Goal: Task Accomplishment & Management: Manage account settings

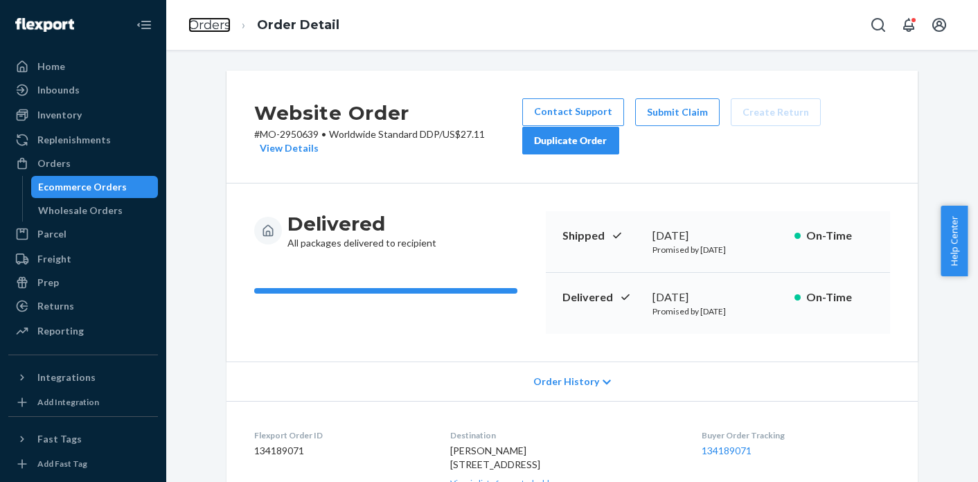
click at [221, 22] on link "Orders" at bounding box center [209, 24] width 42 height 15
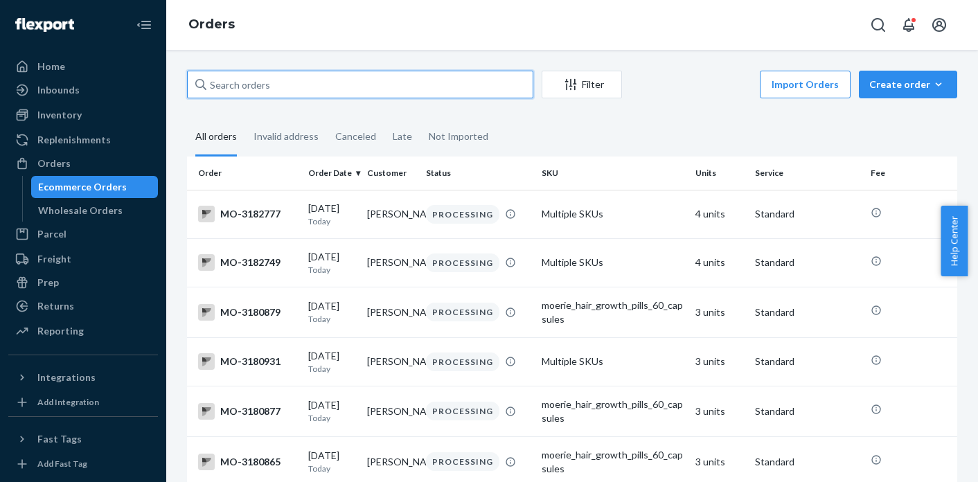
click at [312, 83] on input "text" at bounding box center [360, 85] width 346 height 28
paste input "MO-3177658"
type input "MO-3177658"
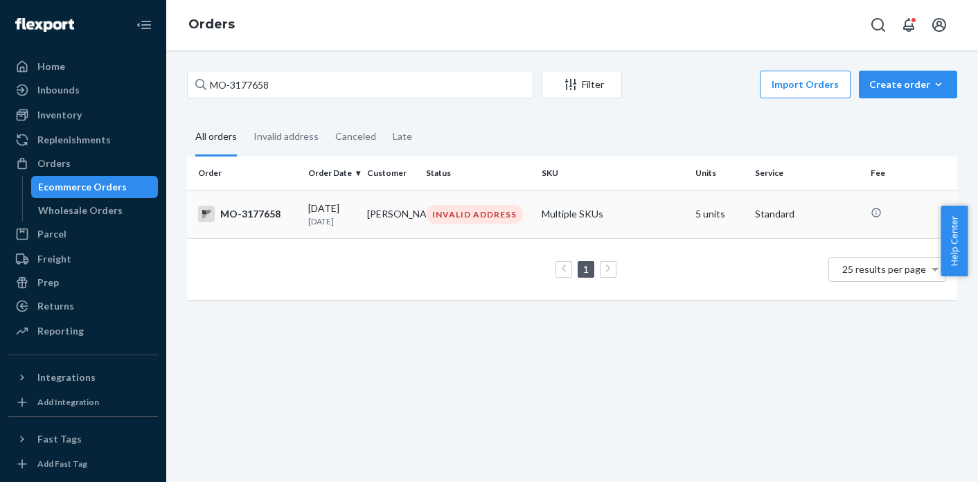
click at [365, 220] on td "[PERSON_NAME]" at bounding box center [391, 214] width 59 height 48
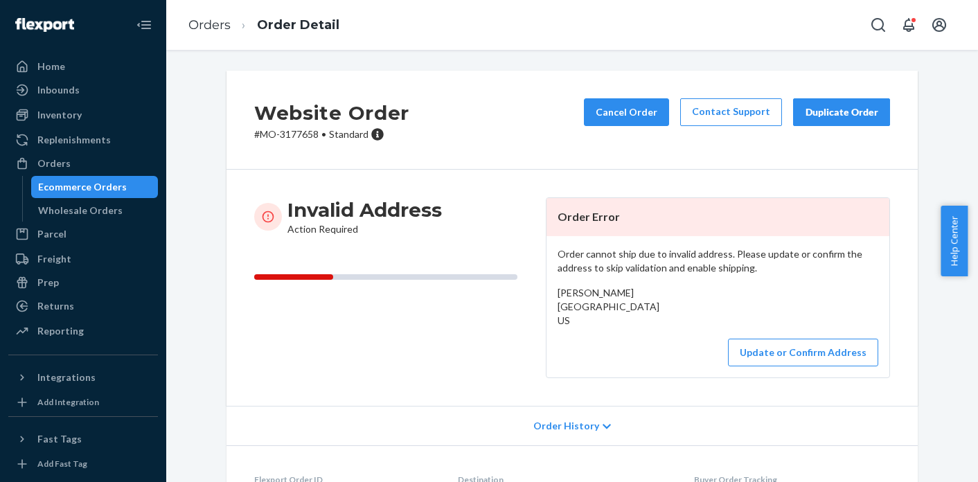
drag, startPoint x: 553, startPoint y: 308, endPoint x: 570, endPoint y: 339, distance: 36.3
click at [570, 328] on div "[PERSON_NAME] [GEOGRAPHIC_DATA] US" at bounding box center [718, 307] width 321 height 42
copy span "[GEOGRAPHIC_DATA] US"
click at [784, 366] on button "Update or Confirm Address" at bounding box center [803, 353] width 150 height 28
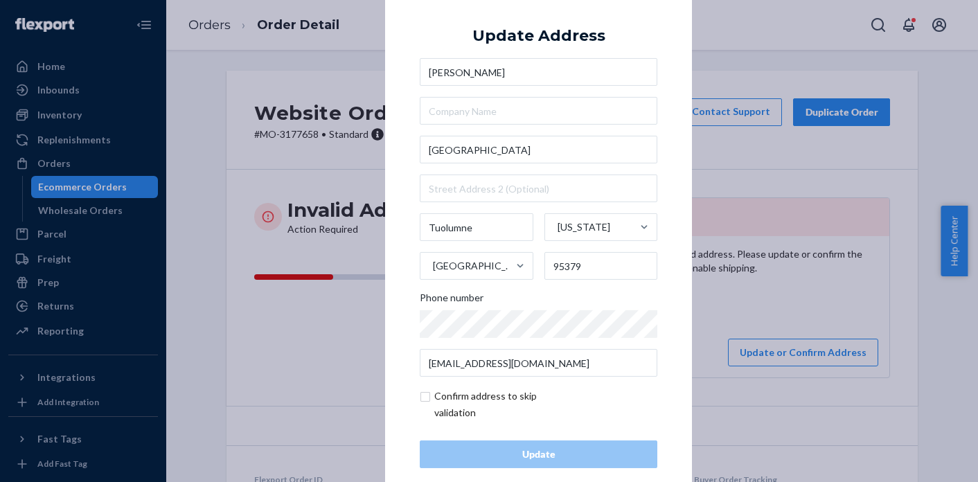
click at [751, 310] on div "× Update Address [PERSON_NAME][GEOGRAPHIC_DATA][US_STATE] Phone number [EMAIL_A…" at bounding box center [489, 241] width 978 height 482
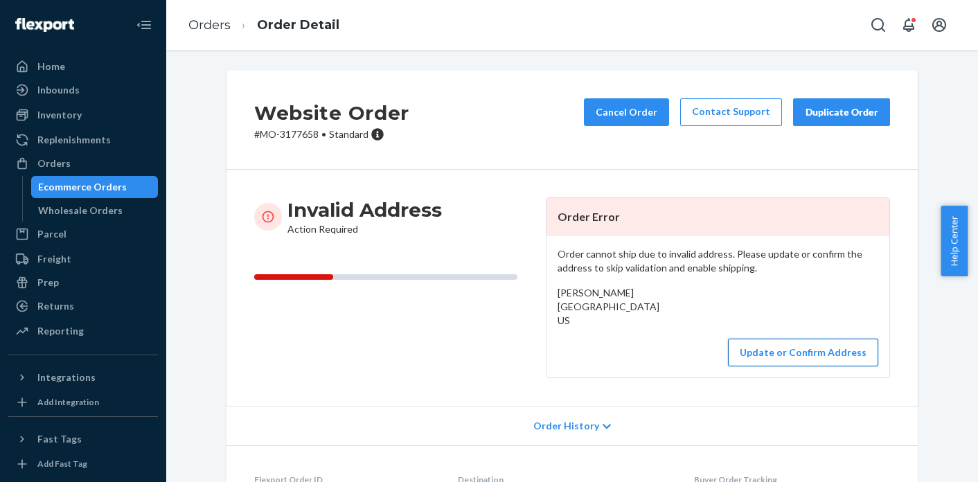
click at [786, 366] on button "Update or Confirm Address" at bounding box center [803, 353] width 150 height 28
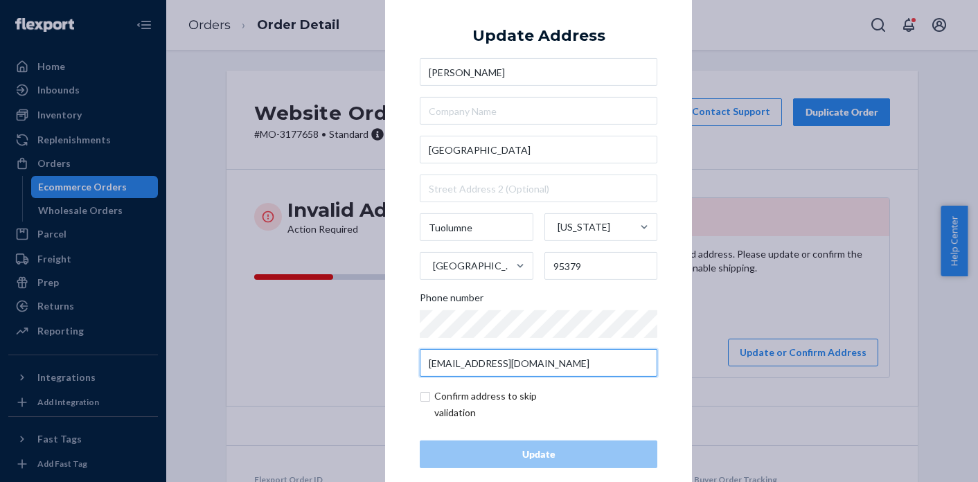
drag, startPoint x: 560, startPoint y: 370, endPoint x: 414, endPoint y: 360, distance: 147.2
click at [414, 360] on div "× Update Address [PERSON_NAME][GEOGRAPHIC_DATA][US_STATE] Phone number [EMAIL_A…" at bounding box center [538, 241] width 307 height 524
click at [745, 173] on div "× Update Address [PERSON_NAME][GEOGRAPHIC_DATA][US_STATE] Phone number [EMAIL_A…" at bounding box center [489, 241] width 978 height 482
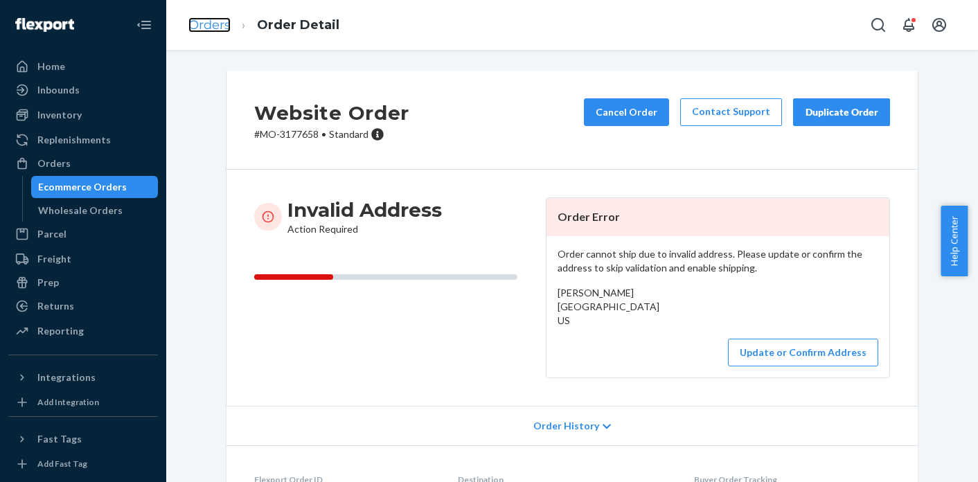
click at [191, 28] on link "Orders" at bounding box center [209, 24] width 42 height 15
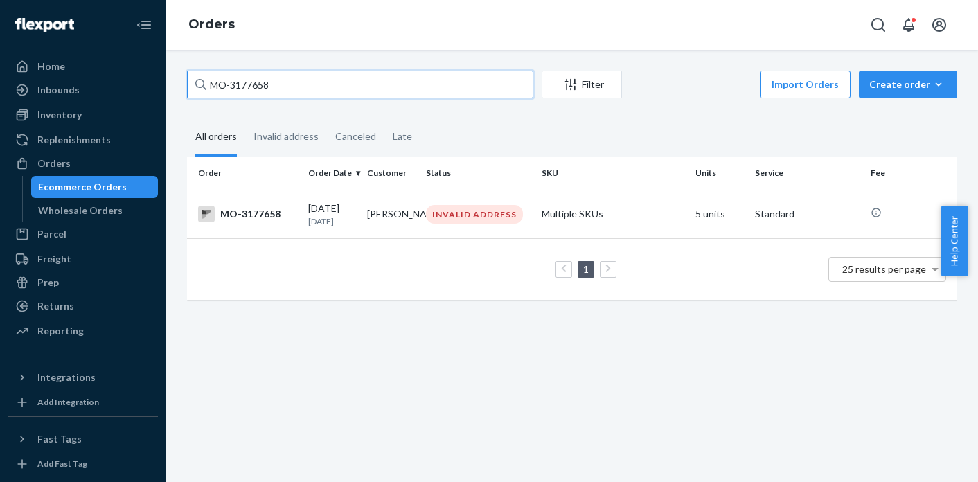
drag, startPoint x: 299, startPoint y: 86, endPoint x: 222, endPoint y: 80, distance: 76.4
click at [222, 80] on input "MO-3177658" at bounding box center [360, 85] width 346 height 28
type input "M"
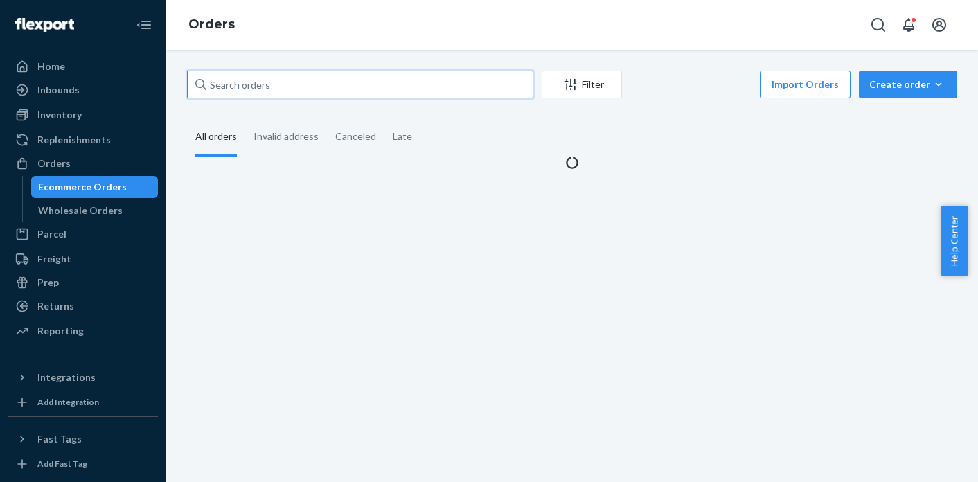
paste input "MO-3177509"
type input "MO-3177509"
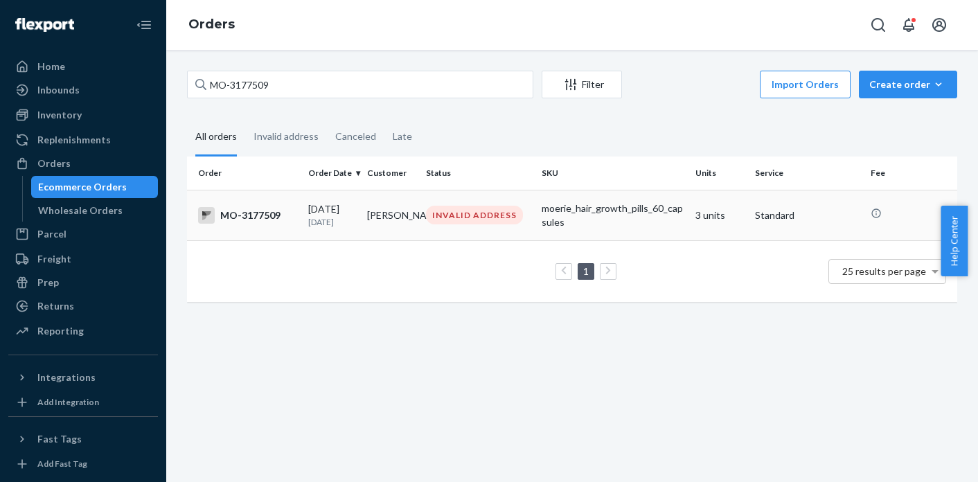
click at [421, 220] on td "INVALID ADDRESS" at bounding box center [479, 215] width 116 height 51
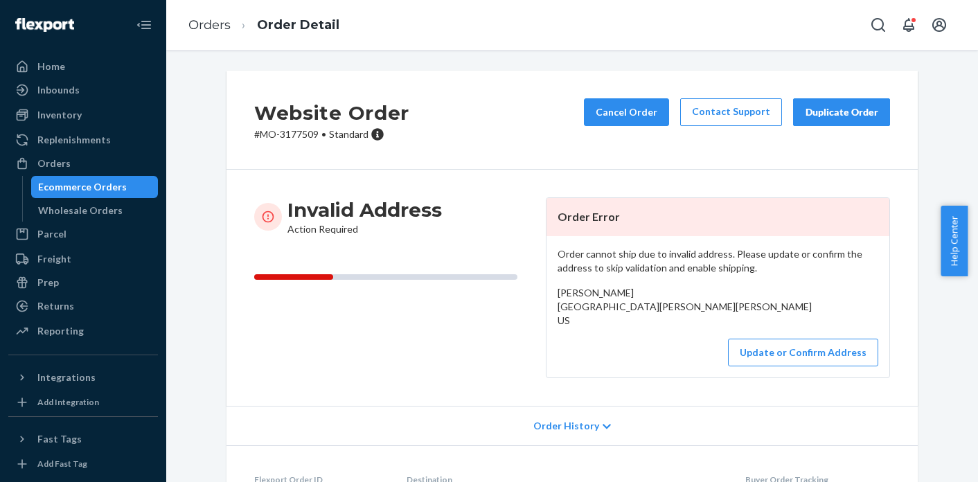
drag, startPoint x: 554, startPoint y: 308, endPoint x: 576, endPoint y: 337, distance: 37.1
click at [576, 328] on div "[PERSON_NAME] [GEOGRAPHIC_DATA][PERSON_NAME][PERSON_NAME] US" at bounding box center [718, 307] width 321 height 42
copy span "[GEOGRAPHIC_DATA][PERSON_NAME][PERSON_NAME] US"
click at [788, 366] on button "Update or Confirm Address" at bounding box center [803, 353] width 150 height 28
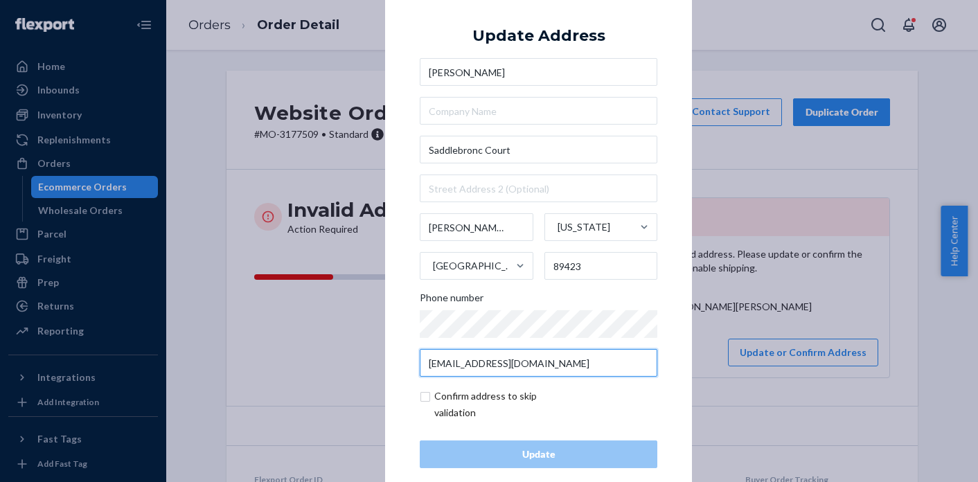
drag, startPoint x: 535, startPoint y: 366, endPoint x: 412, endPoint y: 365, distance: 123.3
click at [412, 365] on div "× Update Address [PERSON_NAME][GEOGRAPHIC_DATA][PERSON_NAME][PERSON_NAME][US_ST…" at bounding box center [538, 241] width 307 height 524
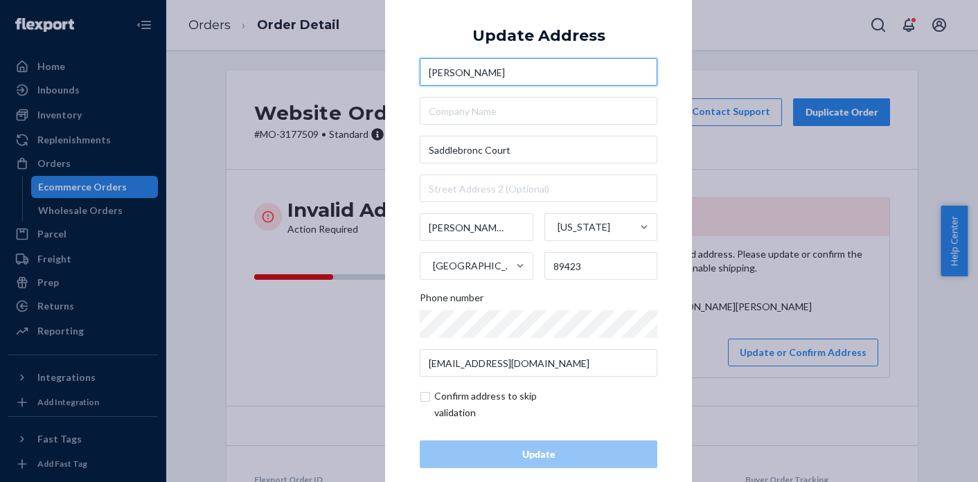
click at [436, 74] on input "[PERSON_NAME]" at bounding box center [539, 72] width 238 height 28
click at [709, 157] on div "× Update Address [PERSON_NAME][GEOGRAPHIC_DATA][PERSON_NAME][PERSON_NAME][US_ST…" at bounding box center [489, 241] width 978 height 482
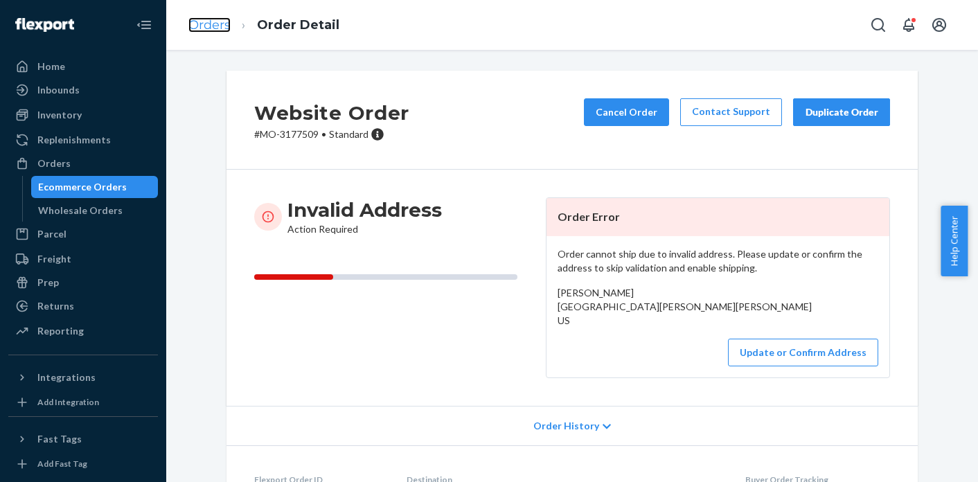
click at [217, 29] on link "Orders" at bounding box center [209, 24] width 42 height 15
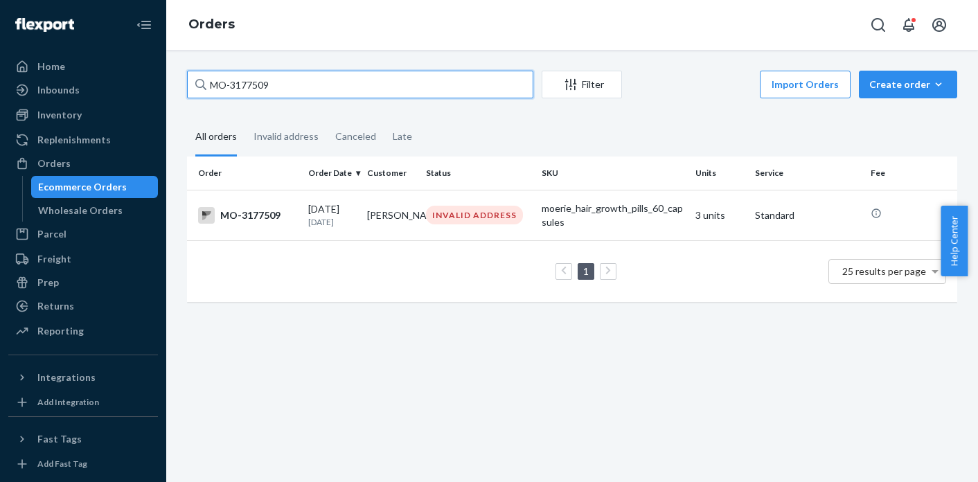
drag, startPoint x: 272, startPoint y: 87, endPoint x: 192, endPoint y: 84, distance: 79.7
click at [192, 84] on input "MO-3177509" at bounding box center [360, 85] width 346 height 28
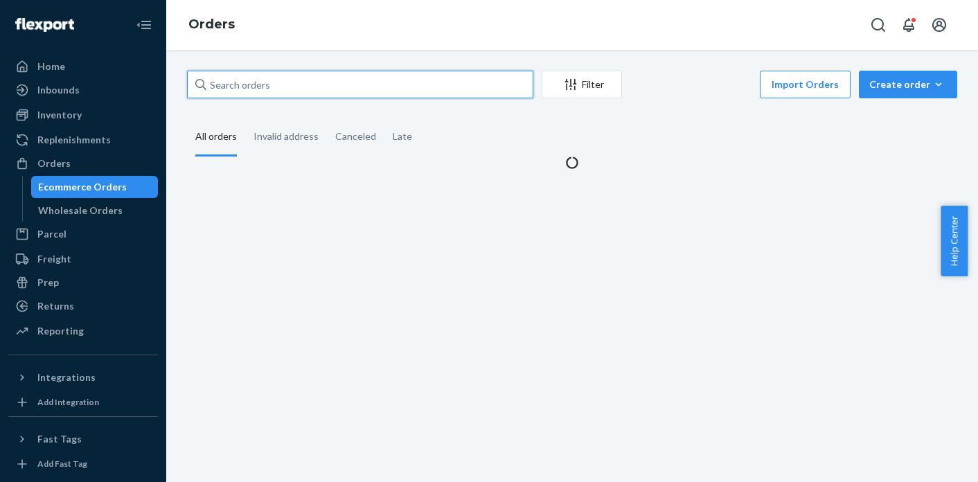
paste input "MO-3177300"
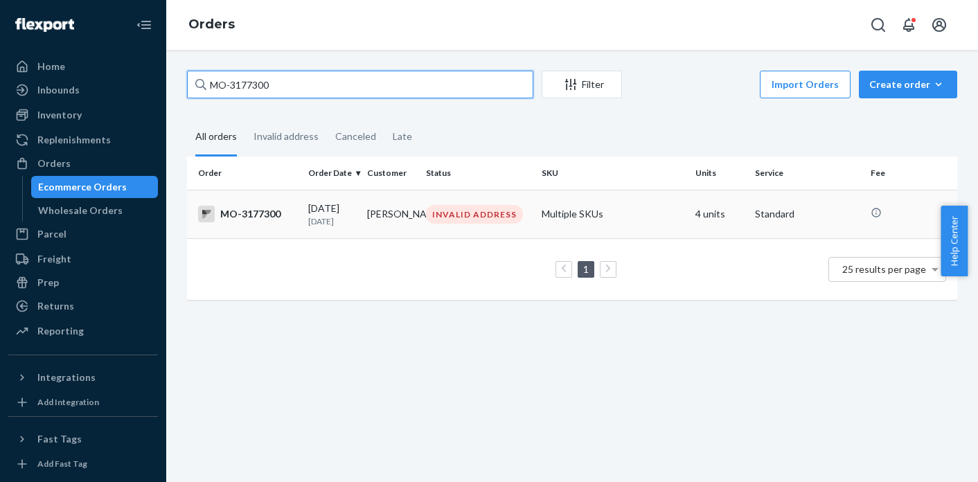
type input "MO-3177300"
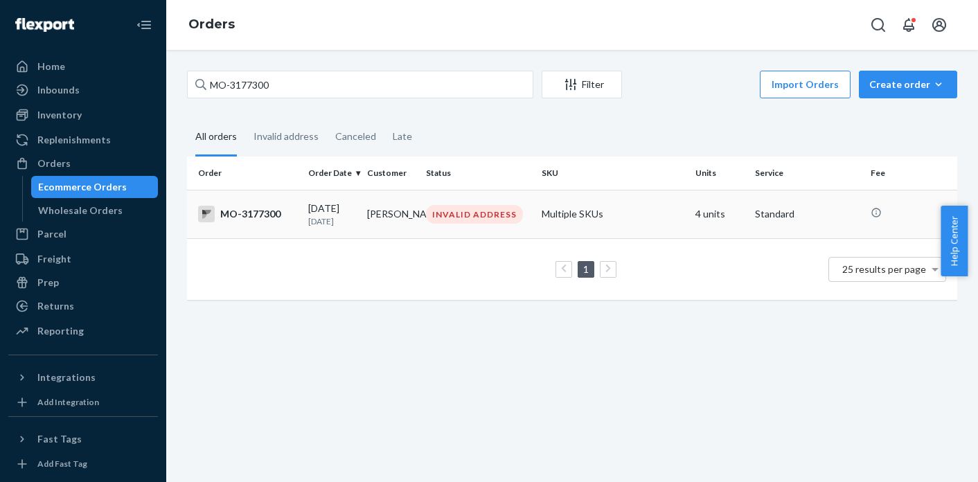
click at [373, 209] on td "[PERSON_NAME]" at bounding box center [391, 214] width 59 height 48
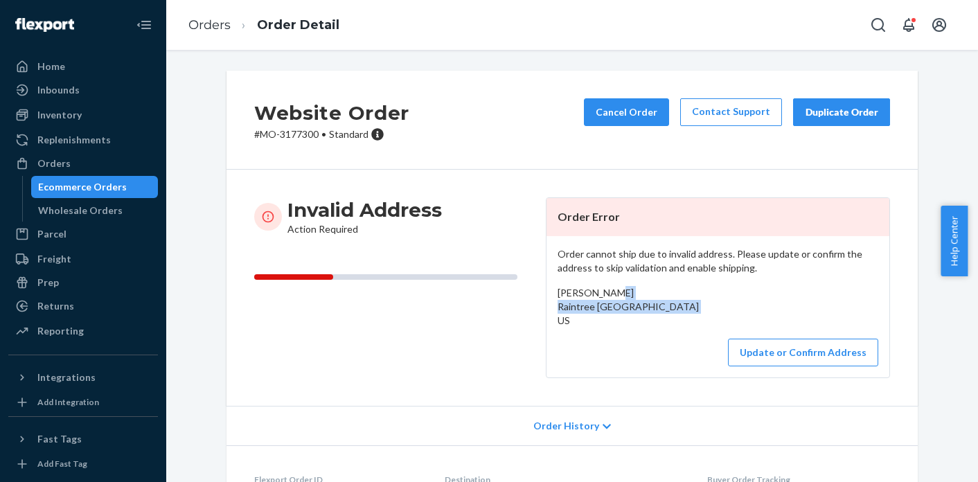
drag, startPoint x: 555, startPoint y: 310, endPoint x: 566, endPoint y: 335, distance: 27.3
click at [566, 328] on div "[PERSON_NAME] Raintree [GEOGRAPHIC_DATA] US" at bounding box center [718, 307] width 321 height 42
copy span "[GEOGRAPHIC_DATA] US"
click at [752, 366] on button "Update or Confirm Address" at bounding box center [803, 353] width 150 height 28
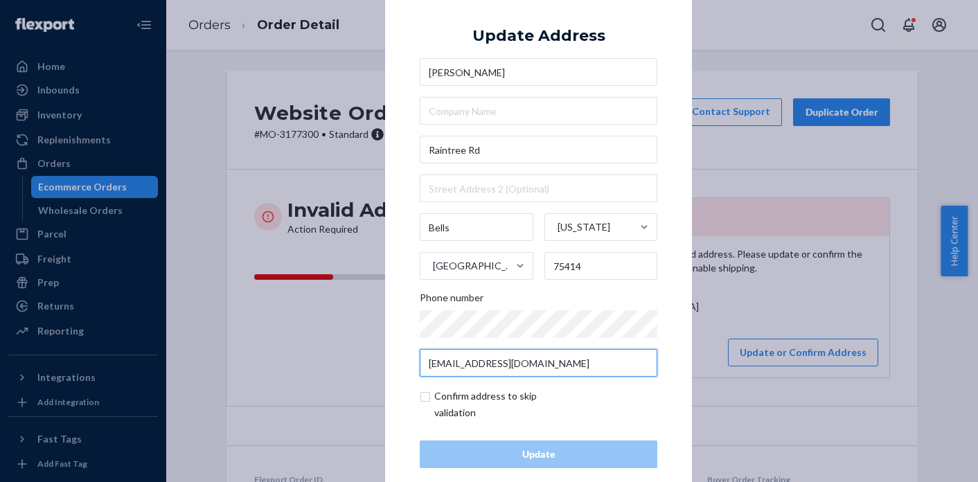
drag, startPoint x: 554, startPoint y: 357, endPoint x: 424, endPoint y: 359, distance: 130.3
click at [424, 359] on input "[EMAIL_ADDRESS][DOMAIN_NAME]" at bounding box center [539, 363] width 238 height 28
drag, startPoint x: 597, startPoint y: 368, endPoint x: 384, endPoint y: 364, distance: 212.7
click at [385, 364] on div "× Update Address [PERSON_NAME][GEOGRAPHIC_DATA][US_STATE] 75414 Phone number [E…" at bounding box center [538, 241] width 307 height 524
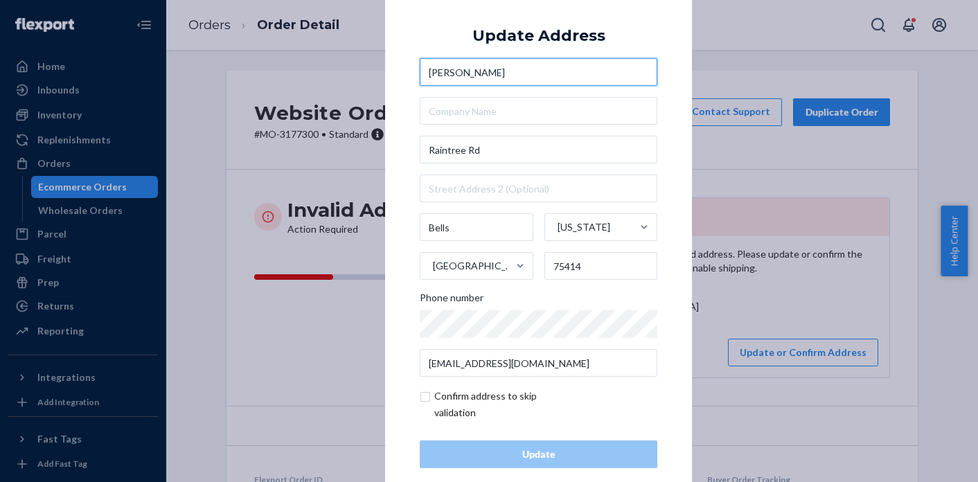
click at [432, 72] on input "[PERSON_NAME]" at bounding box center [539, 72] width 238 height 28
click at [294, 80] on div "× Update Address [PERSON_NAME][GEOGRAPHIC_DATA][US_STATE] 75414 Phone number [E…" at bounding box center [489, 241] width 978 height 482
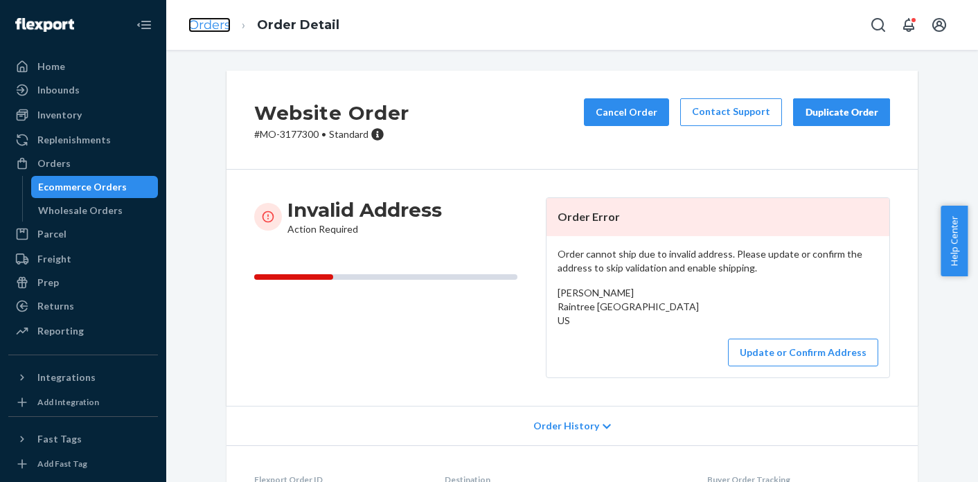
click at [224, 31] on link "Orders" at bounding box center [209, 24] width 42 height 15
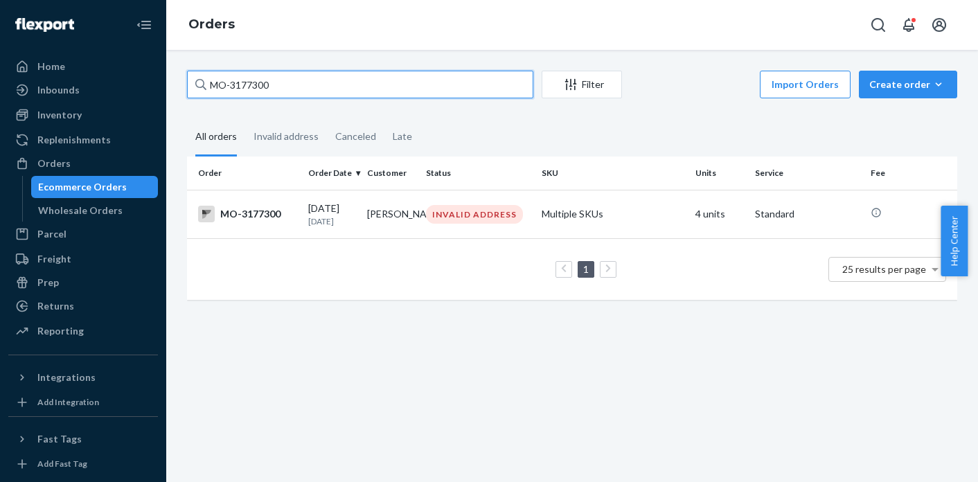
drag, startPoint x: 299, startPoint y: 92, endPoint x: 202, endPoint y: 81, distance: 97.6
click at [202, 81] on div "MO-3177300" at bounding box center [360, 85] width 346 height 28
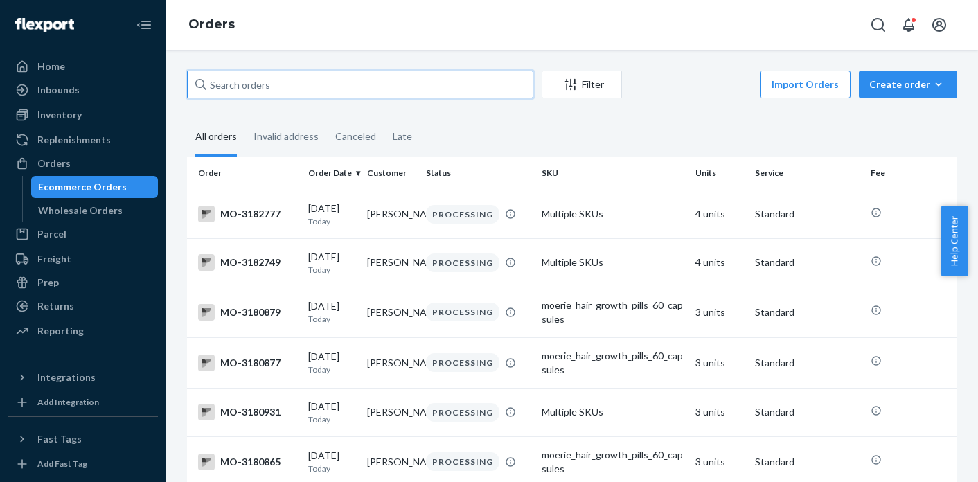
paste input "MO-3174849"
type input "MO-3174849"
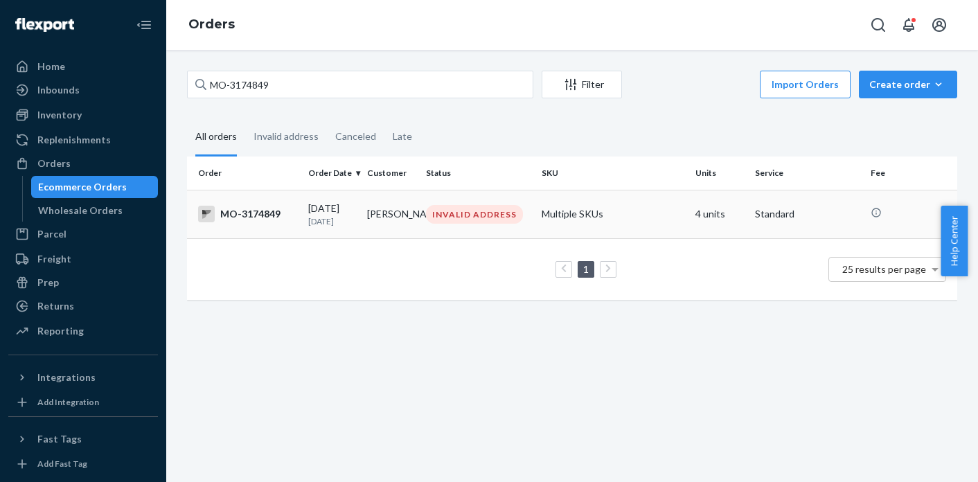
click at [461, 203] on td "INVALID ADDRESS" at bounding box center [479, 214] width 116 height 48
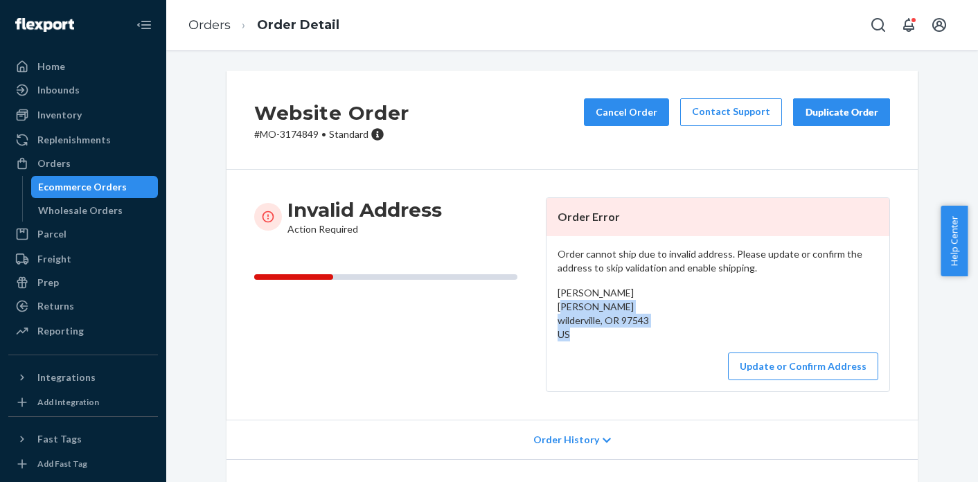
drag, startPoint x: 551, startPoint y: 304, endPoint x: 565, endPoint y: 336, distance: 34.8
click at [565, 336] on div "Order cannot ship due to invalid address. Please update or confirm the address …" at bounding box center [718, 313] width 343 height 155
copy span "[PERSON_NAME][GEOGRAPHIC_DATA] US"
click at [815, 366] on button "Update or Confirm Address" at bounding box center [803, 367] width 150 height 28
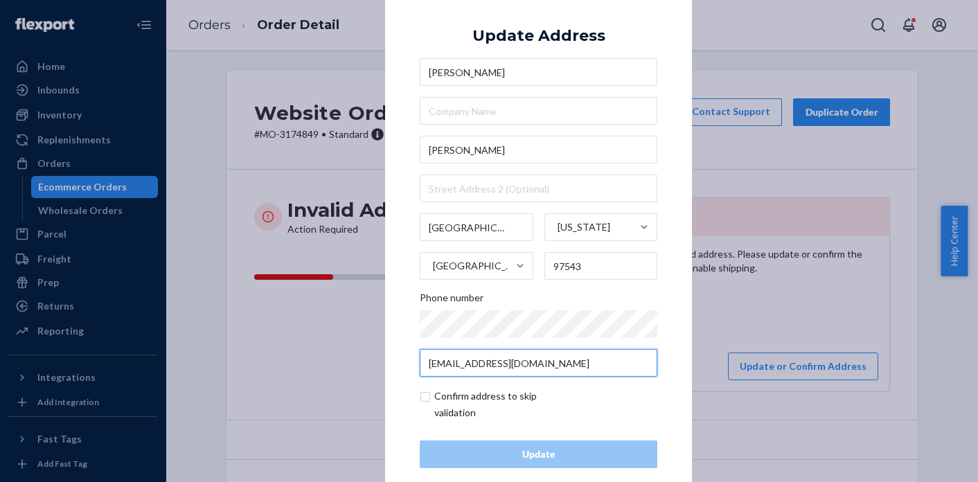
drag, startPoint x: 556, startPoint y: 366, endPoint x: 423, endPoint y: 355, distance: 132.8
click at [423, 355] on input "[EMAIL_ADDRESS][DOMAIN_NAME]" at bounding box center [539, 363] width 238 height 28
click at [813, 290] on div "× Update Address [PERSON_NAME] [PERSON_NAME][GEOGRAPHIC_DATA][US_STATE] Phone n…" at bounding box center [489, 241] width 978 height 482
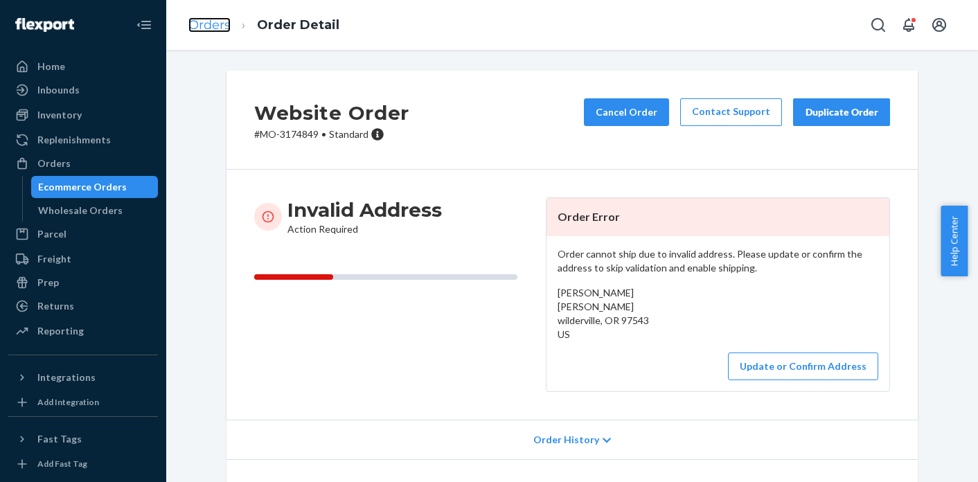
click at [204, 24] on link "Orders" at bounding box center [209, 24] width 42 height 15
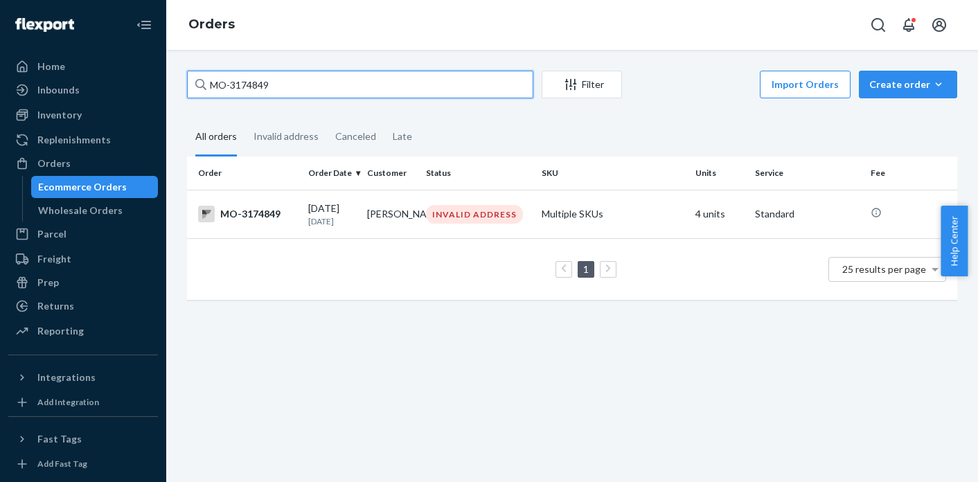
drag, startPoint x: 303, startPoint y: 82, endPoint x: 212, endPoint y: 84, distance: 90.8
click at [212, 84] on input "MO-3174849" at bounding box center [360, 85] width 346 height 28
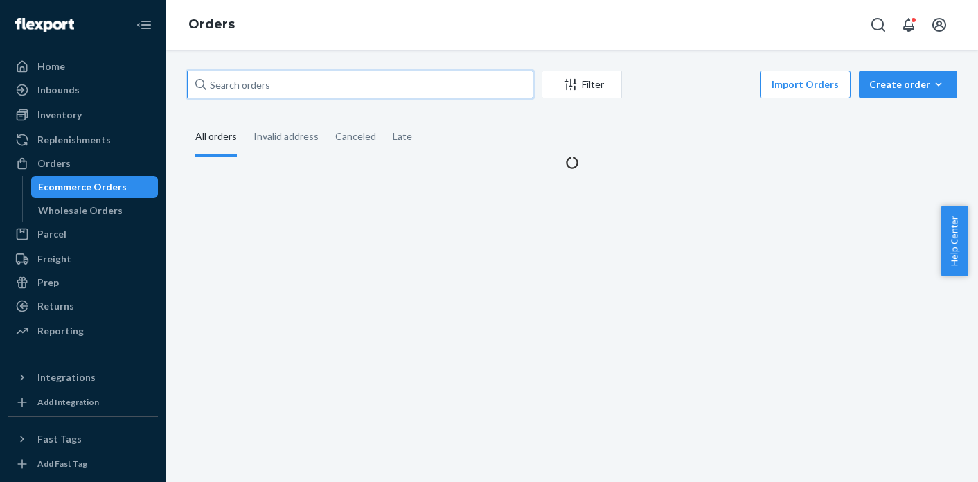
paste input "MO-3175525"
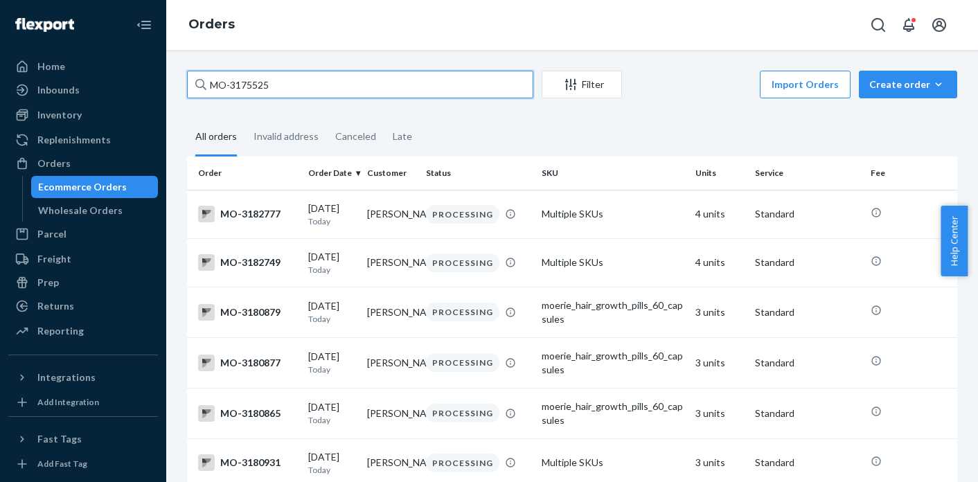
type input "MO-3175525"
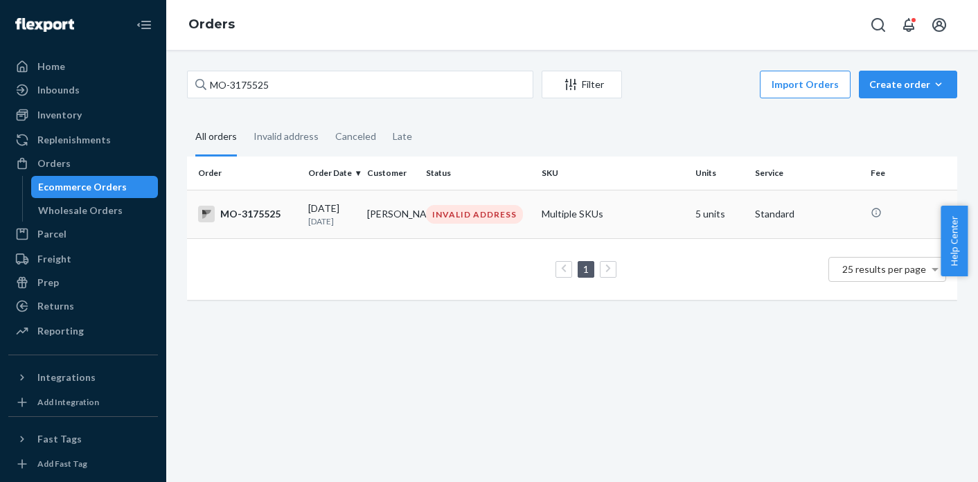
click at [442, 213] on div "INVALID ADDRESS" at bounding box center [474, 214] width 97 height 19
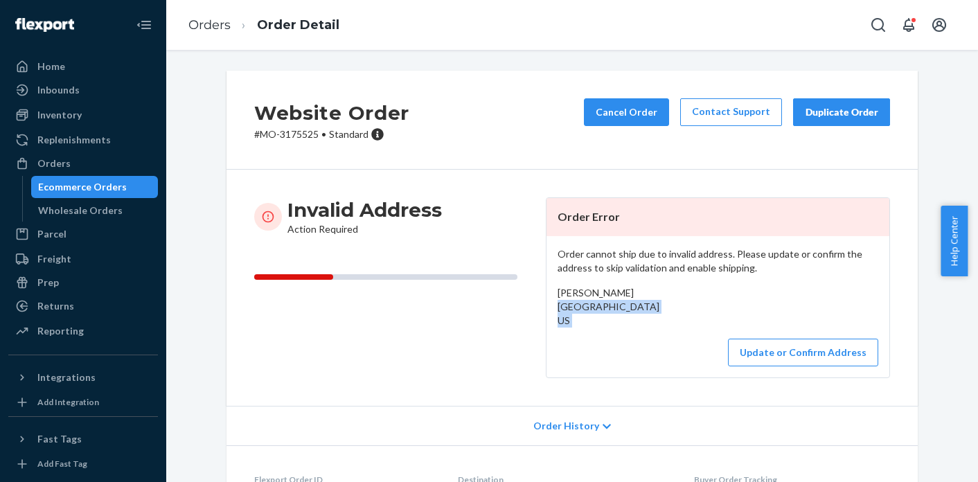
drag, startPoint x: 554, startPoint y: 308, endPoint x: 578, endPoint y: 342, distance: 41.2
click at [578, 342] on div "Order cannot ship due to invalid address. Please update or confirm the address …" at bounding box center [718, 306] width 343 height 141
copy div "[GEOGRAPHIC_DATA] US"
click at [821, 366] on button "Update or Confirm Address" at bounding box center [803, 353] width 150 height 28
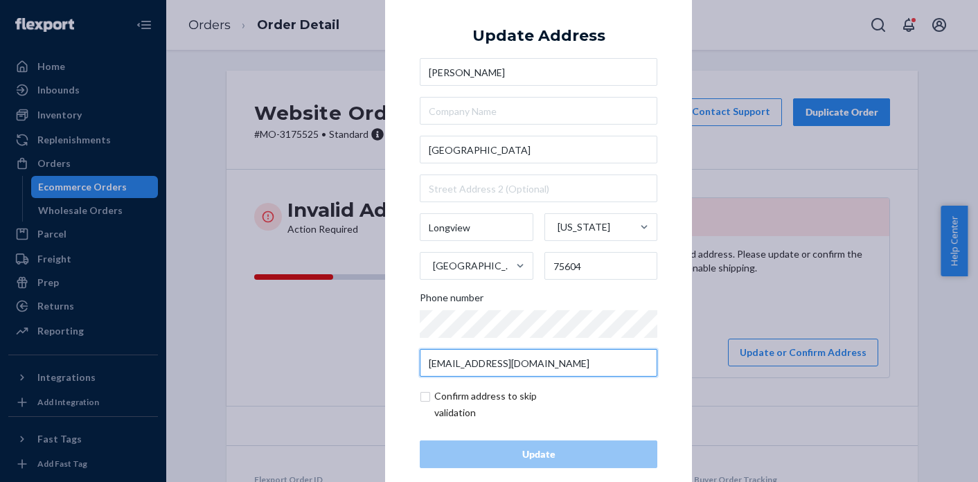
drag, startPoint x: 558, startPoint y: 365, endPoint x: 414, endPoint y: 357, distance: 144.3
click at [420, 357] on input "[EMAIL_ADDRESS][DOMAIN_NAME]" at bounding box center [539, 363] width 238 height 28
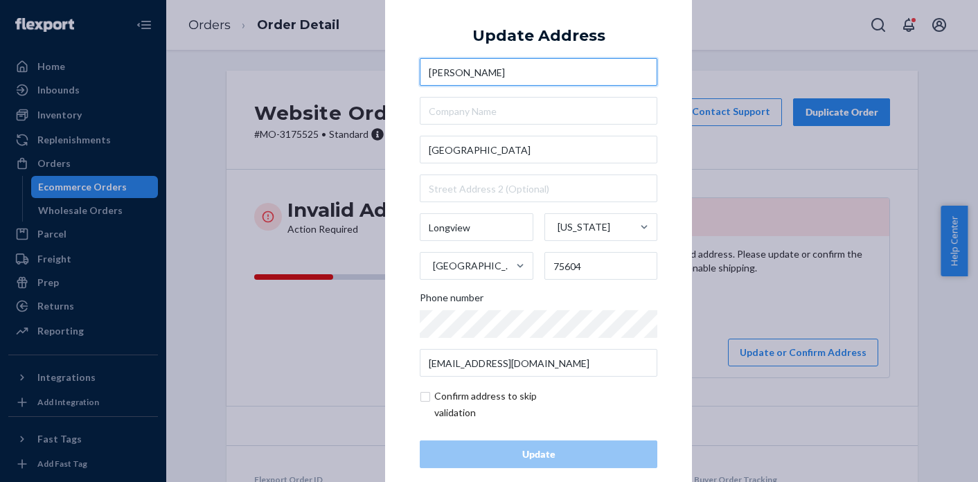
click at [439, 78] on input "[PERSON_NAME]" at bounding box center [539, 72] width 238 height 28
click at [224, 64] on div "× Update Address [PERSON_NAME][GEOGRAPHIC_DATA][US_STATE] Phone number [EMAIL_A…" at bounding box center [489, 241] width 978 height 482
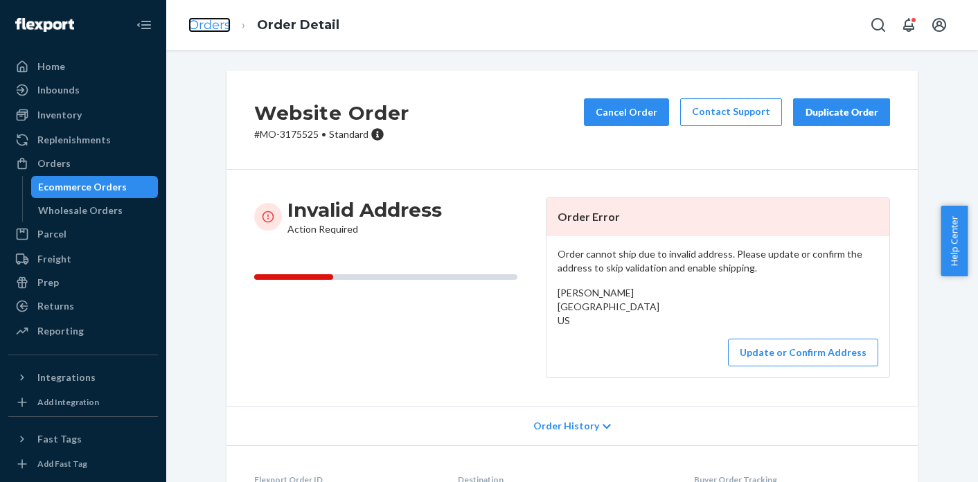
click at [212, 24] on link "Orders" at bounding box center [209, 24] width 42 height 15
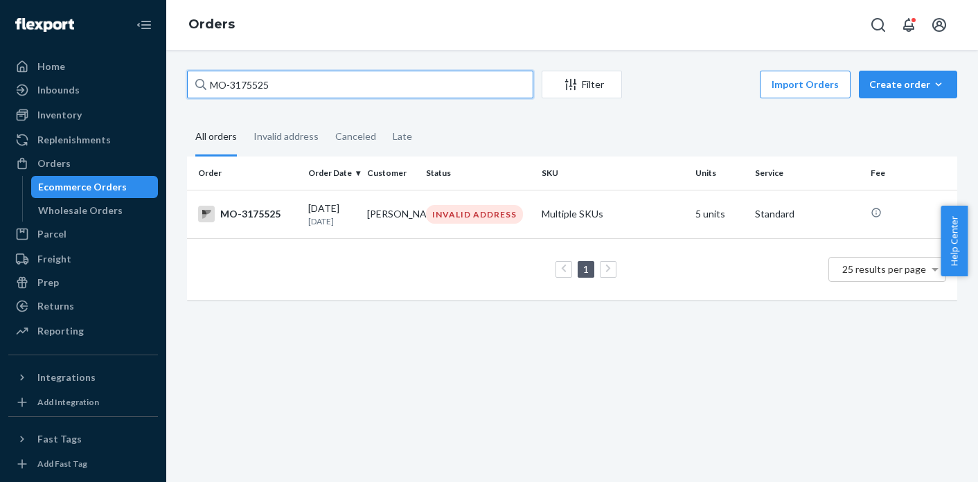
drag, startPoint x: 293, startPoint y: 91, endPoint x: 203, endPoint y: 94, distance: 90.1
click at [203, 94] on div "MO-3175525" at bounding box center [360, 85] width 346 height 28
click at [203, 94] on input "MO-3175525" at bounding box center [360, 85] width 346 height 28
drag, startPoint x: 288, startPoint y: 85, endPoint x: 177, endPoint y: 88, distance: 110.2
click at [177, 88] on div "MO-3175525 Filter Import Orders Create order Ecommerce order Removal order All …" at bounding box center [572, 192] width 791 height 243
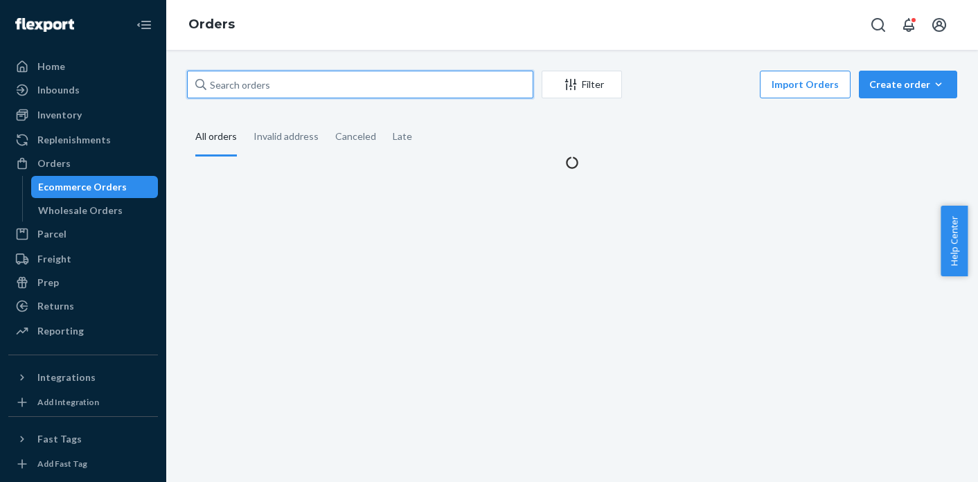
paste input "MO-3175386"
type input "MO-3175386"
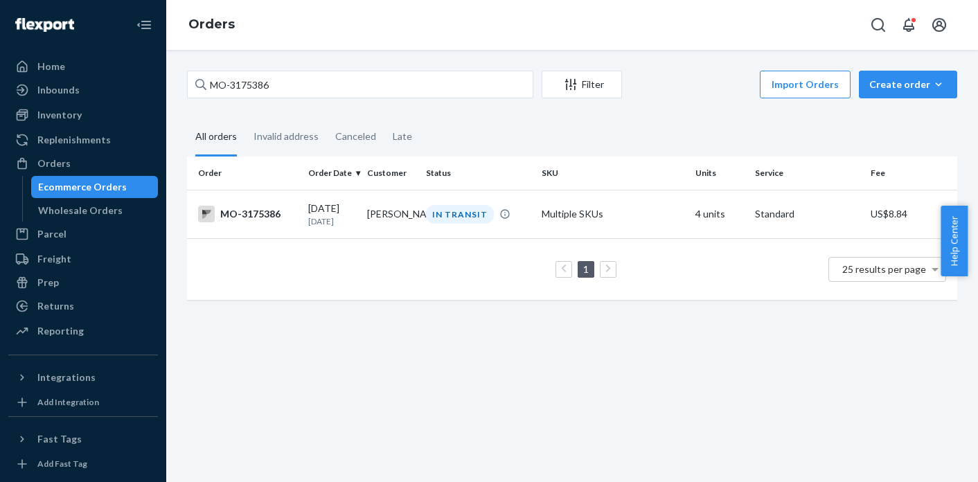
click at [367, 213] on td "[PERSON_NAME]" at bounding box center [391, 214] width 59 height 48
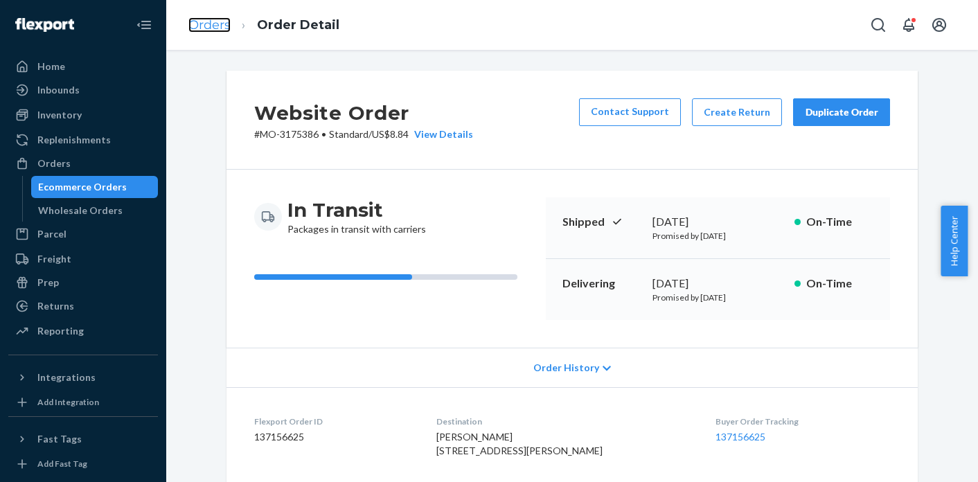
click at [222, 31] on link "Orders" at bounding box center [209, 24] width 42 height 15
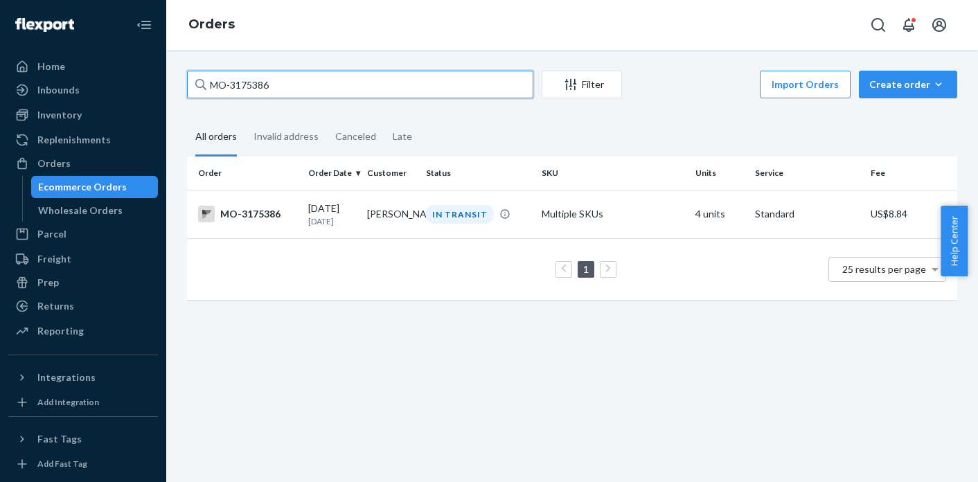
drag, startPoint x: 297, startPoint y: 87, endPoint x: 191, endPoint y: 86, distance: 105.3
click at [191, 86] on input "MO-3175386" at bounding box center [360, 85] width 346 height 28
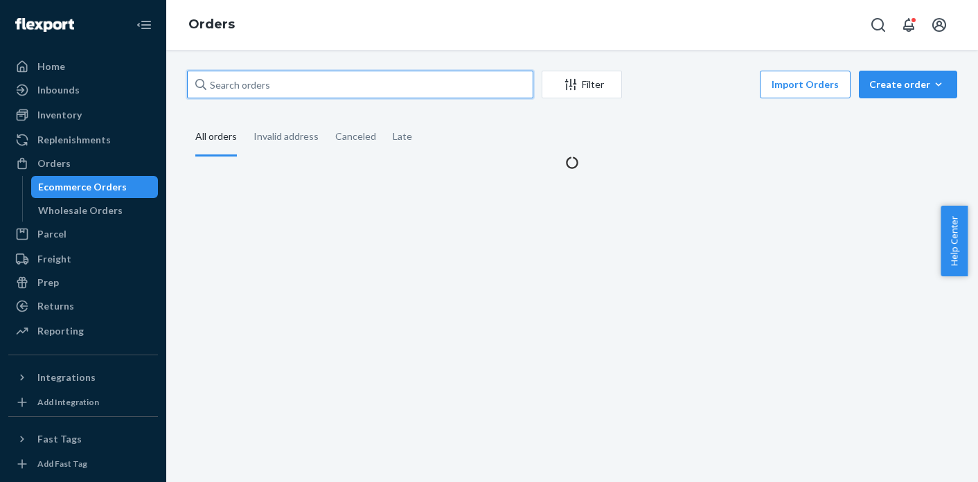
paste input "MO-3175261"
type input "MO-3175261"
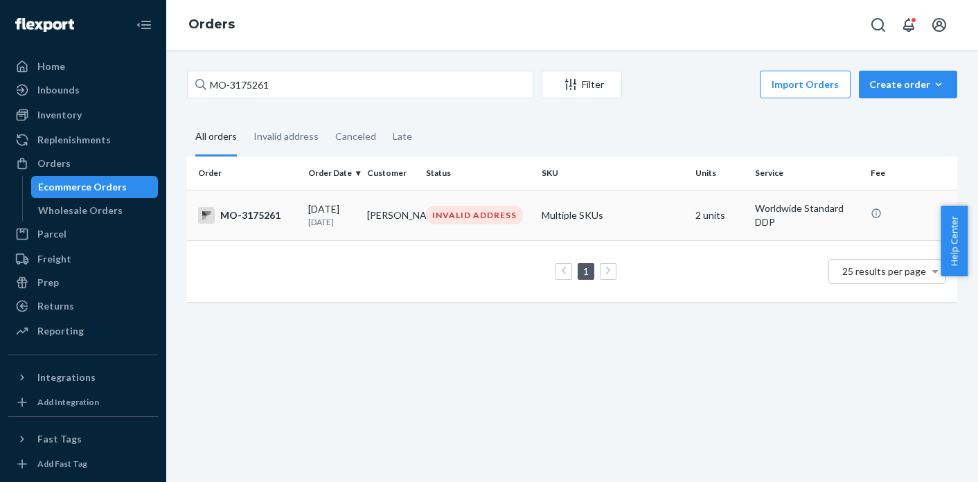
click at [424, 233] on td "INVALID ADDRESS" at bounding box center [479, 215] width 116 height 51
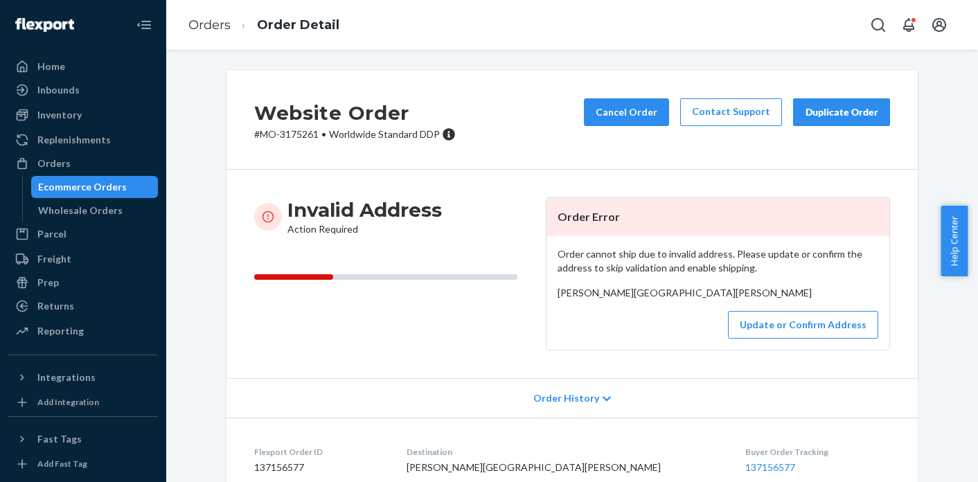
drag, startPoint x: 554, startPoint y: 308, endPoint x: 566, endPoint y: 336, distance: 30.7
click at [566, 300] on div "[PERSON_NAME][GEOGRAPHIC_DATA][PERSON_NAME]" at bounding box center [718, 293] width 321 height 14
copy span "[GEOGRAPHIC_DATA][PERSON_NAME]"
click at [759, 339] on button "Update or Confirm Address" at bounding box center [803, 325] width 150 height 28
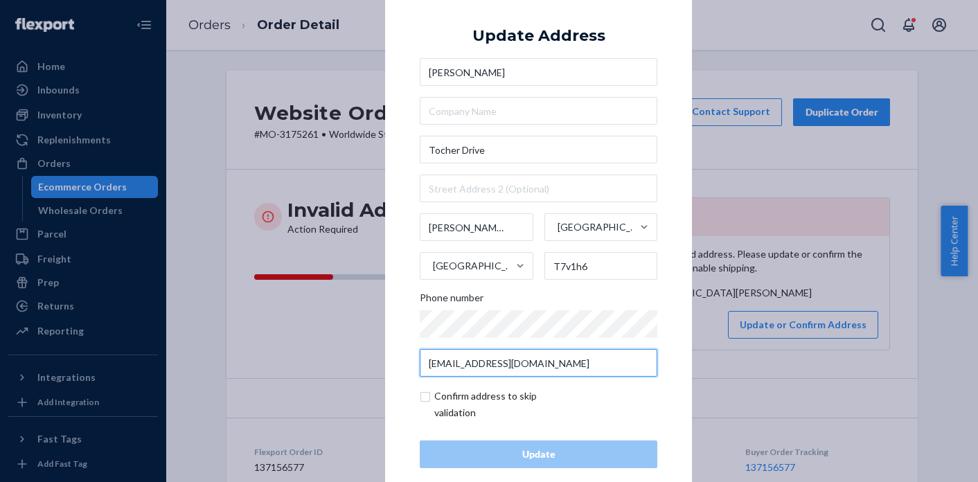
drag, startPoint x: 559, startPoint y: 362, endPoint x: 418, endPoint y: 359, distance: 141.4
click at [420, 359] on input "[EMAIL_ADDRESS][DOMAIN_NAME]" at bounding box center [539, 363] width 238 height 28
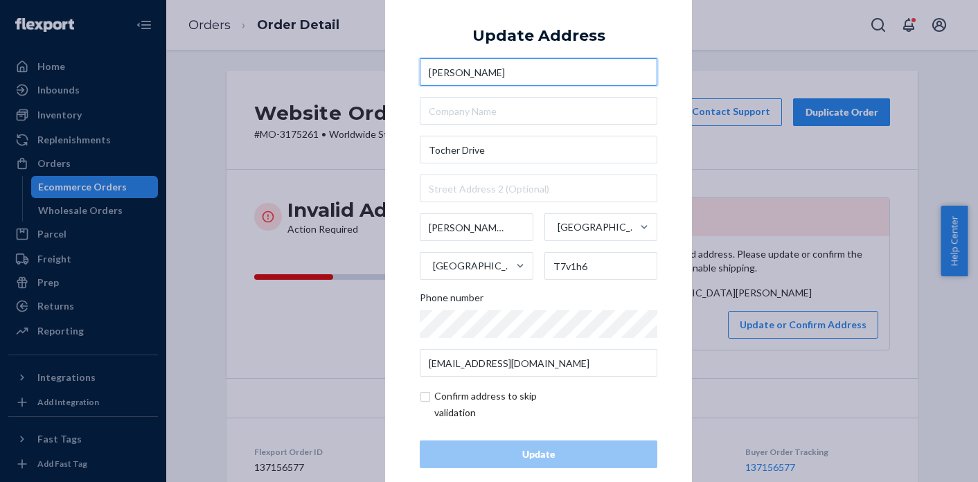
click at [429, 76] on input "[PERSON_NAME]" at bounding box center [539, 72] width 238 height 28
click at [267, 76] on div "× Update Address [PERSON_NAME][GEOGRAPHIC_DATA][PERSON_NAME] Phone number [EMAI…" at bounding box center [489, 241] width 978 height 482
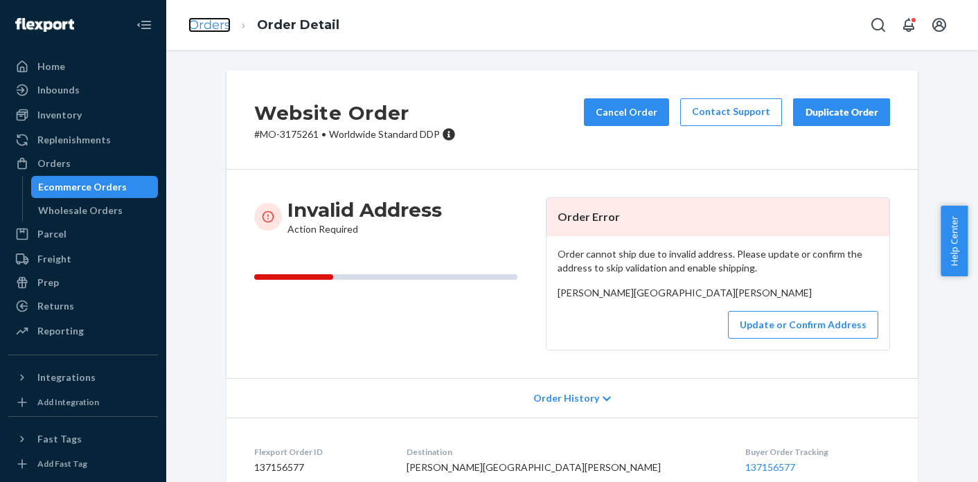
click at [215, 28] on link "Orders" at bounding box center [209, 24] width 42 height 15
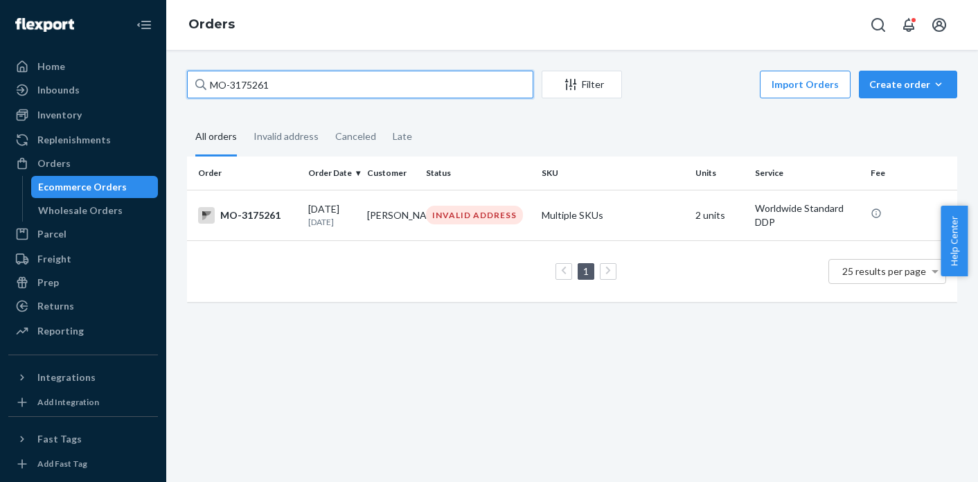
drag, startPoint x: 270, startPoint y: 90, endPoint x: 200, endPoint y: 89, distance: 70.0
click at [200, 89] on div "MO-3175261" at bounding box center [360, 85] width 346 height 28
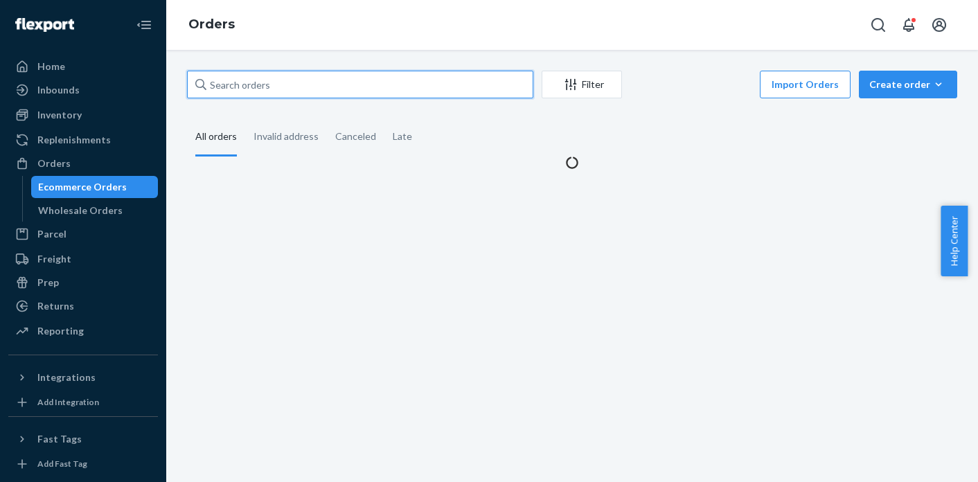
paste input "MO-3174773"
type input "MO-3174773"
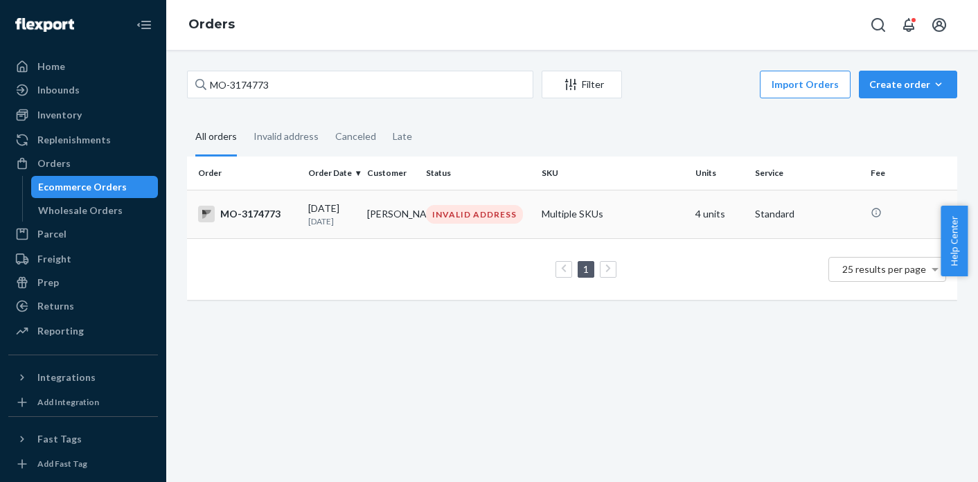
click at [449, 215] on div "INVALID ADDRESS" at bounding box center [474, 214] width 97 height 19
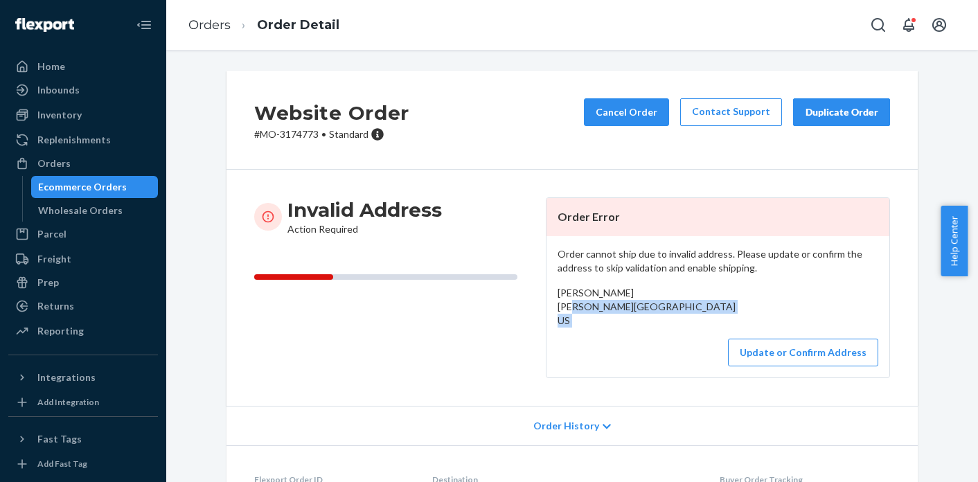
drag, startPoint x: 553, startPoint y: 309, endPoint x: 576, endPoint y: 346, distance: 44.2
click at [576, 346] on div "Order cannot ship due to invalid address. Please update or confirm the address …" at bounding box center [718, 306] width 343 height 141
copy div "[GEOGRAPHIC_DATA] US"
click at [806, 366] on button "Update or Confirm Address" at bounding box center [803, 353] width 150 height 28
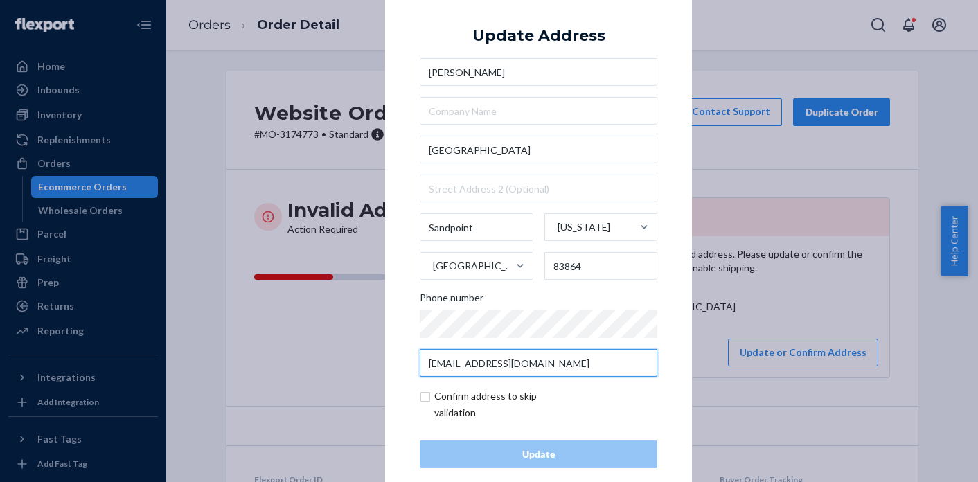
drag, startPoint x: 548, startPoint y: 366, endPoint x: 418, endPoint y: 363, distance: 129.6
click at [420, 363] on input "[EMAIL_ADDRESS][DOMAIN_NAME]" at bounding box center [539, 363] width 238 height 28
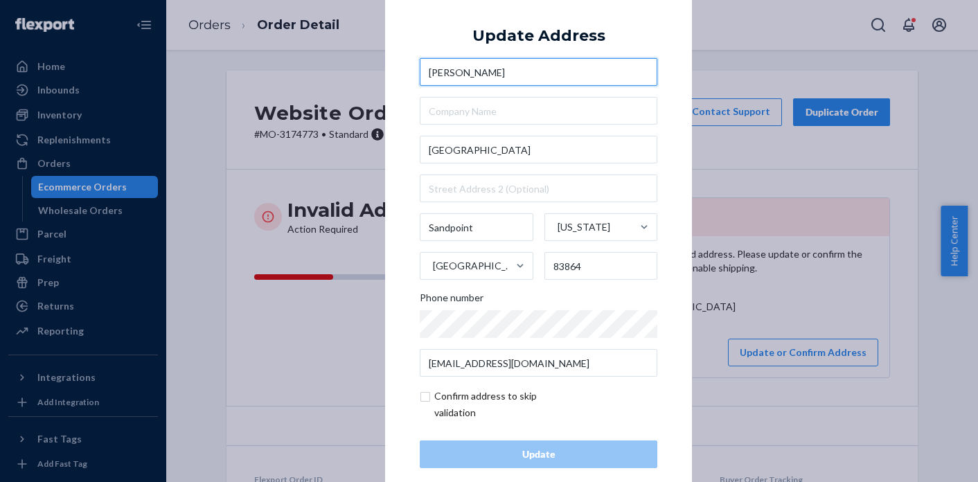
click at [433, 77] on input "[PERSON_NAME]" at bounding box center [539, 72] width 238 height 28
click at [200, 94] on div "× Update Address [PERSON_NAME][GEOGRAPHIC_DATA][PERSON_NAME][US_STATE] 83864 Ph…" at bounding box center [489, 241] width 978 height 482
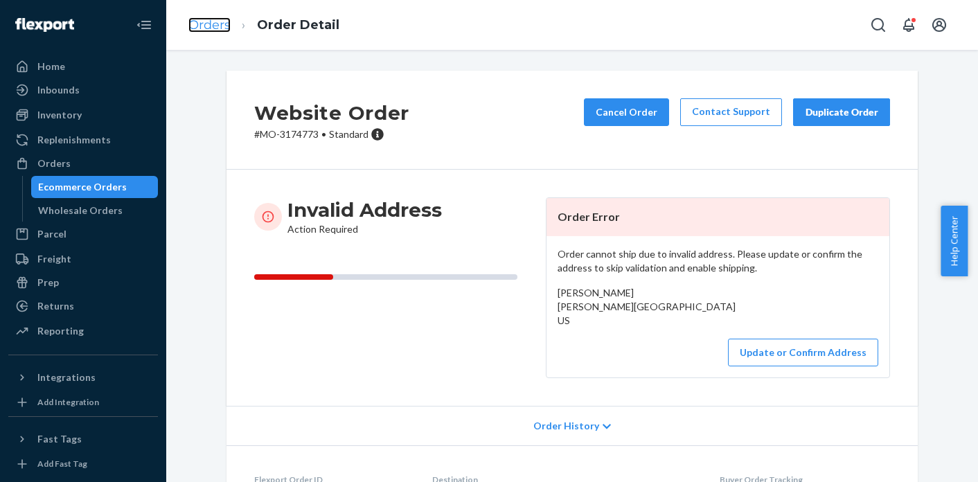
click at [208, 31] on link "Orders" at bounding box center [209, 24] width 42 height 15
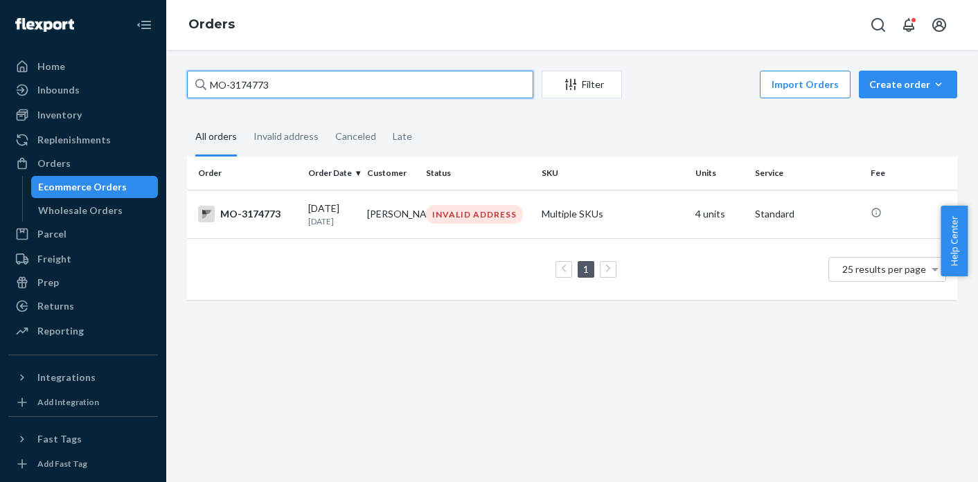
drag, startPoint x: 275, startPoint y: 86, endPoint x: 197, endPoint y: 87, distance: 77.6
click at [197, 87] on div "MO-3174773" at bounding box center [360, 85] width 346 height 28
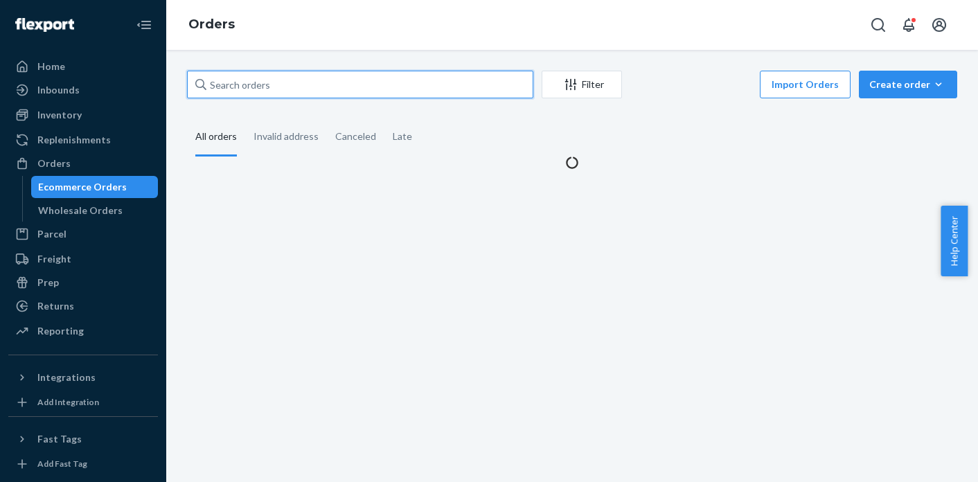
paste input "MO-3174527"
type input "MO-3174527"
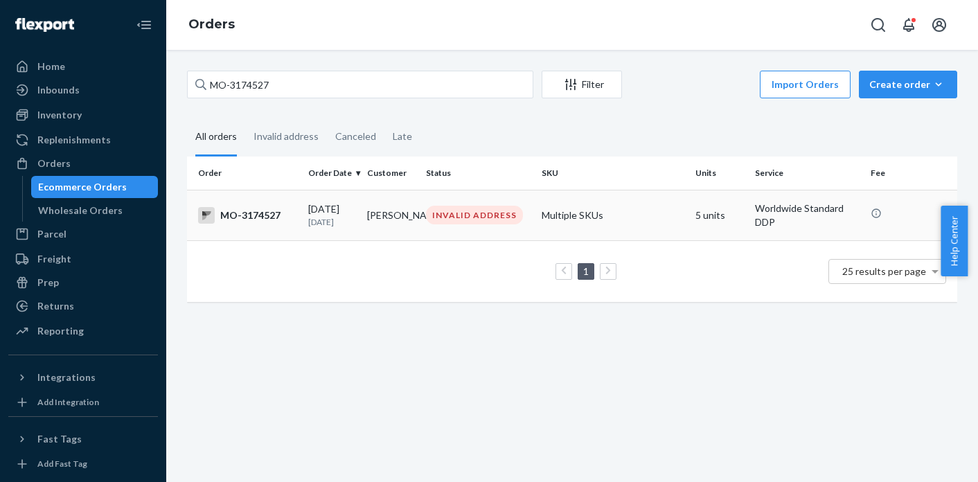
click at [421, 221] on td "INVALID ADDRESS" at bounding box center [479, 215] width 116 height 51
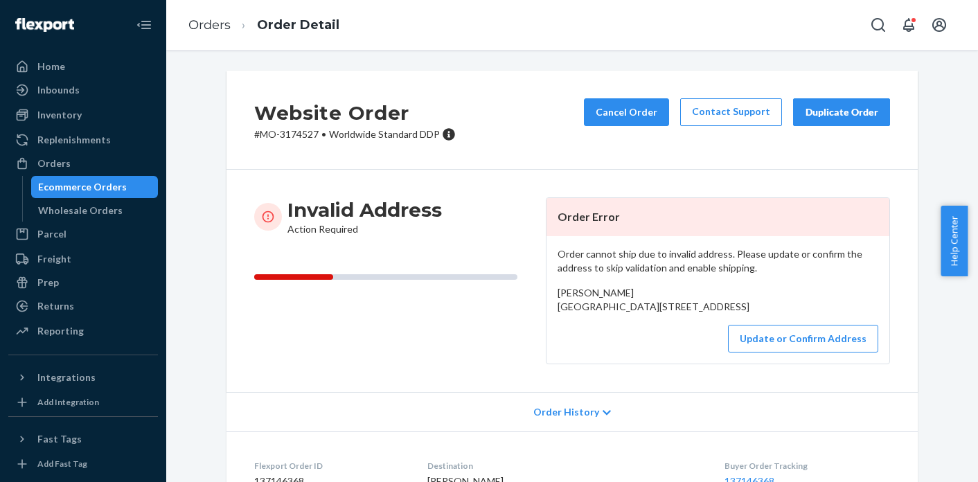
drag, startPoint x: 554, startPoint y: 306, endPoint x: 573, endPoint y: 339, distance: 38.2
click at [573, 314] on div "[PERSON_NAME] [GEOGRAPHIC_DATA][STREET_ADDRESS]" at bounding box center [718, 300] width 321 height 28
copy span "[GEOGRAPHIC_DATA][STREET_ADDRESS]"
click at [759, 353] on button "Update or Confirm Address" at bounding box center [803, 339] width 150 height 28
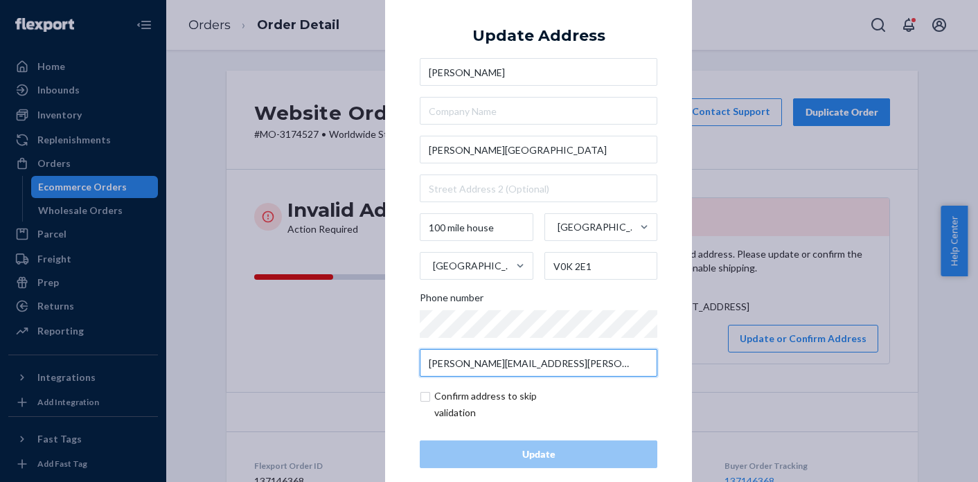
drag, startPoint x: 548, startPoint y: 369, endPoint x: 407, endPoint y: 364, distance: 140.7
click at [407, 364] on div "× Update Address [PERSON_NAME] [PERSON_NAME][STREET_ADDRESS] Phone number [PERS…" at bounding box center [538, 241] width 307 height 524
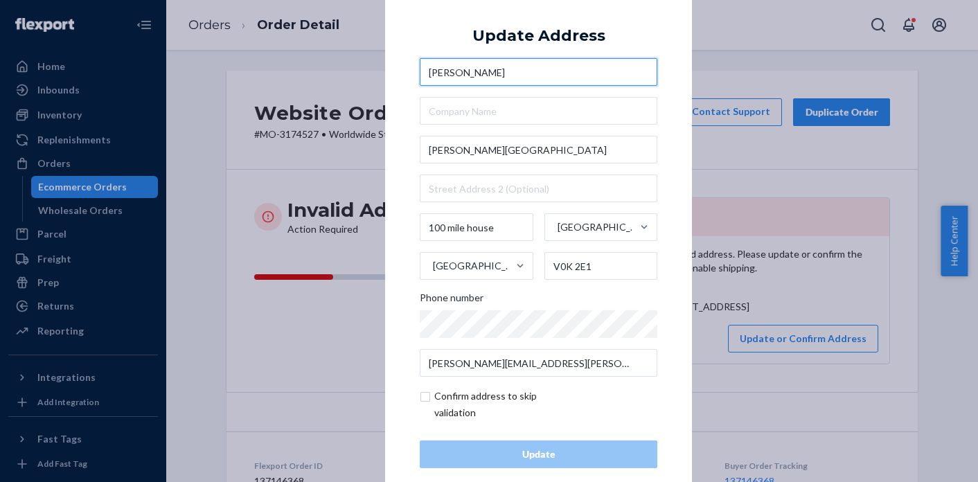
click at [443, 73] on input "[PERSON_NAME]" at bounding box center [539, 72] width 238 height 28
click at [209, 68] on div "× Update Address [PERSON_NAME] [PERSON_NAME][STREET_ADDRESS] Phone number [PERS…" at bounding box center [489, 241] width 978 height 482
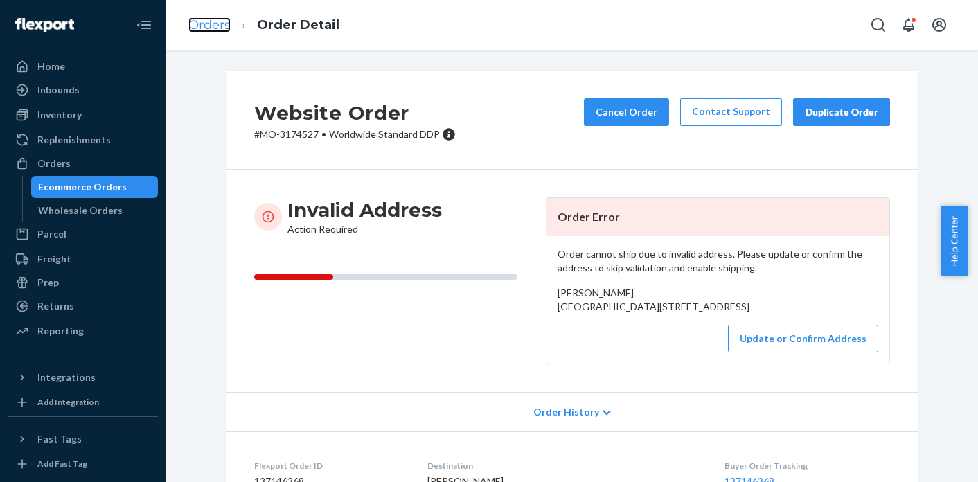
click at [209, 19] on link "Orders" at bounding box center [209, 24] width 42 height 15
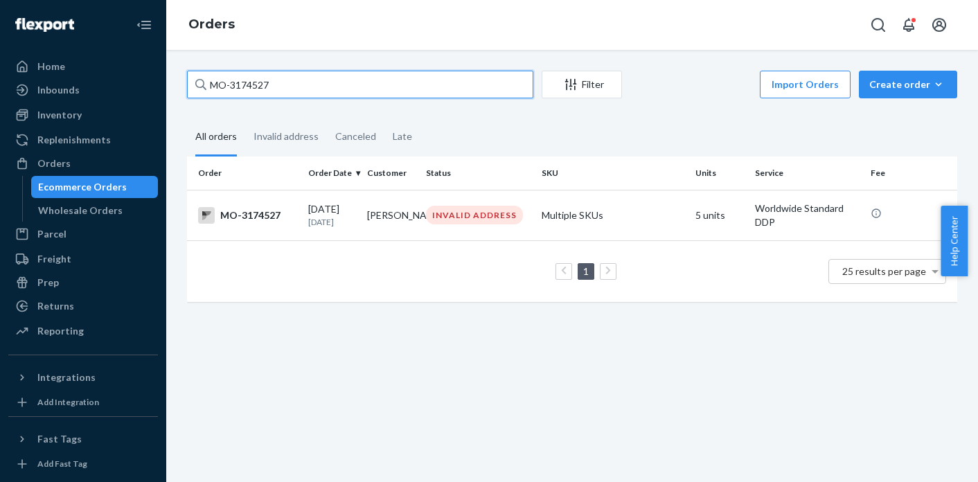
drag, startPoint x: 283, startPoint y: 91, endPoint x: 220, endPoint y: 86, distance: 63.2
click at [220, 86] on input "MO-3174527" at bounding box center [360, 85] width 346 height 28
type input "M"
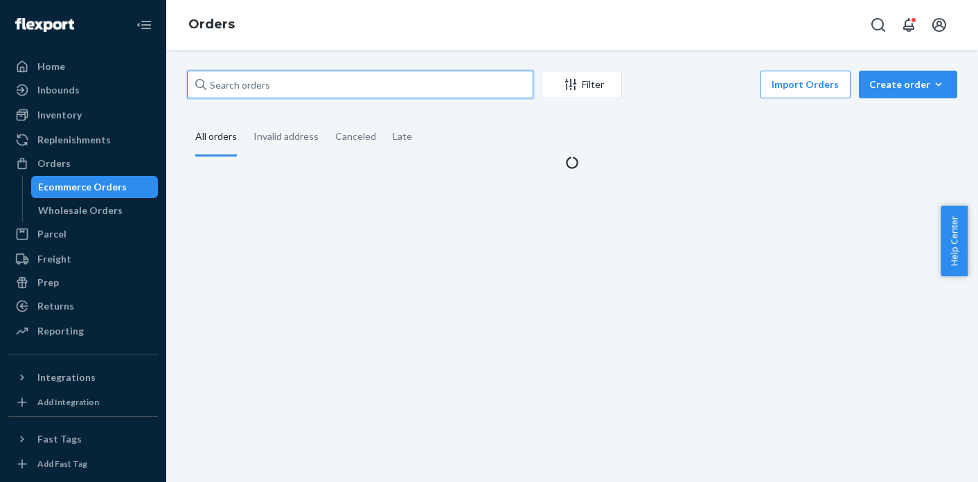
paste input "MO-3174465"
type input "MO-3174465"
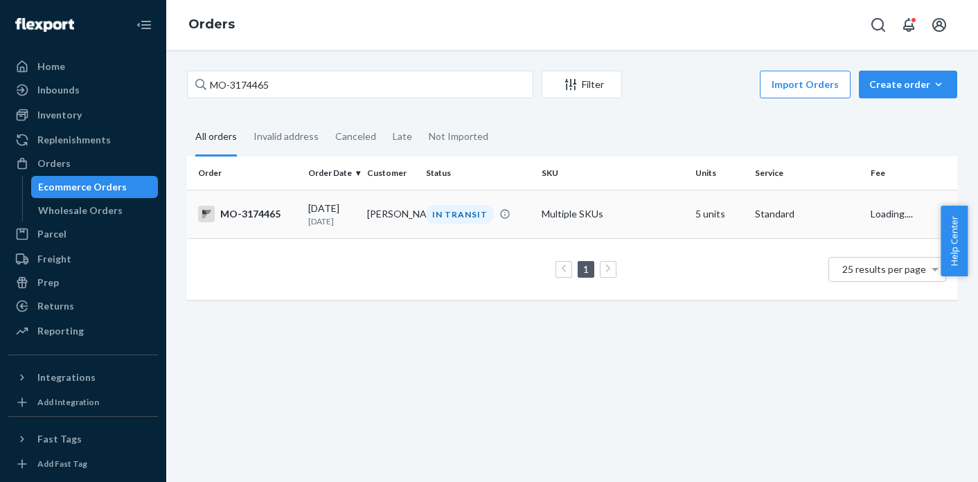
click at [424, 224] on div "IN TRANSIT" at bounding box center [478, 214] width 110 height 19
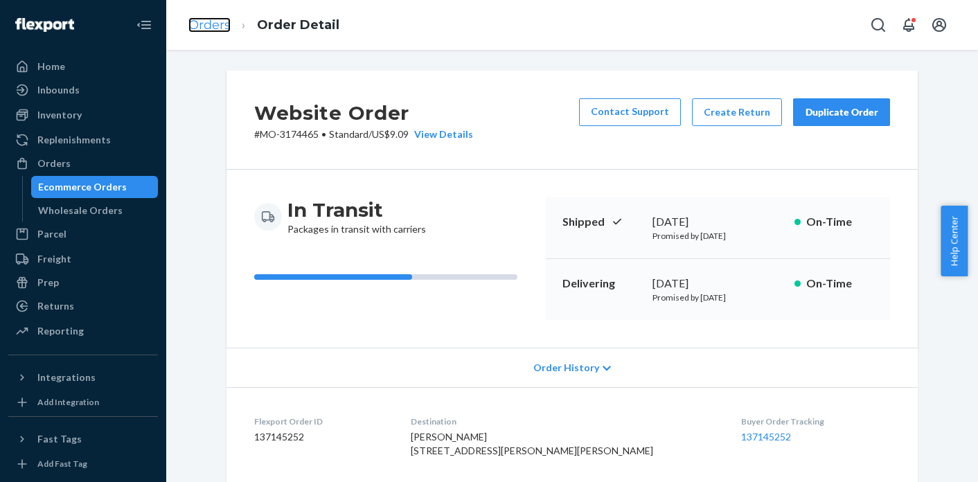
click at [207, 21] on link "Orders" at bounding box center [209, 24] width 42 height 15
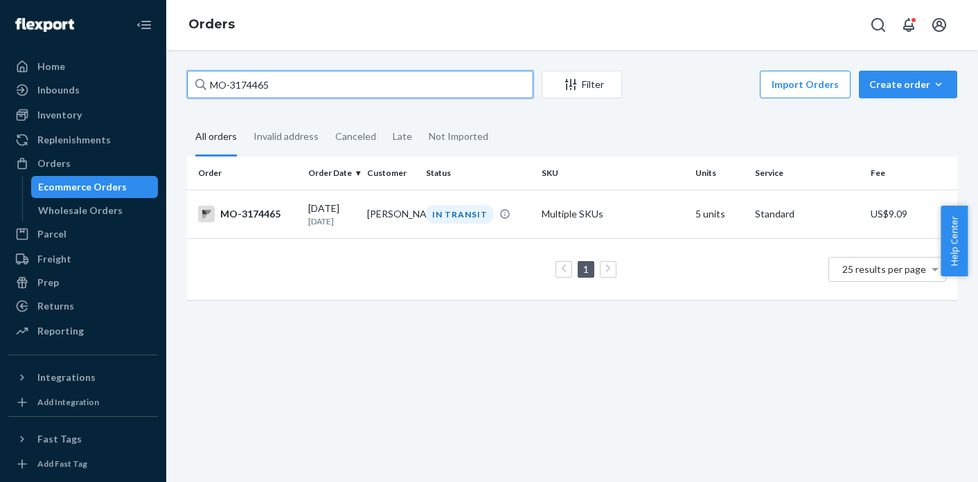
drag, startPoint x: 333, startPoint y: 84, endPoint x: 206, endPoint y: 82, distance: 126.8
click at [206, 82] on div "MO-3174465" at bounding box center [360, 85] width 346 height 28
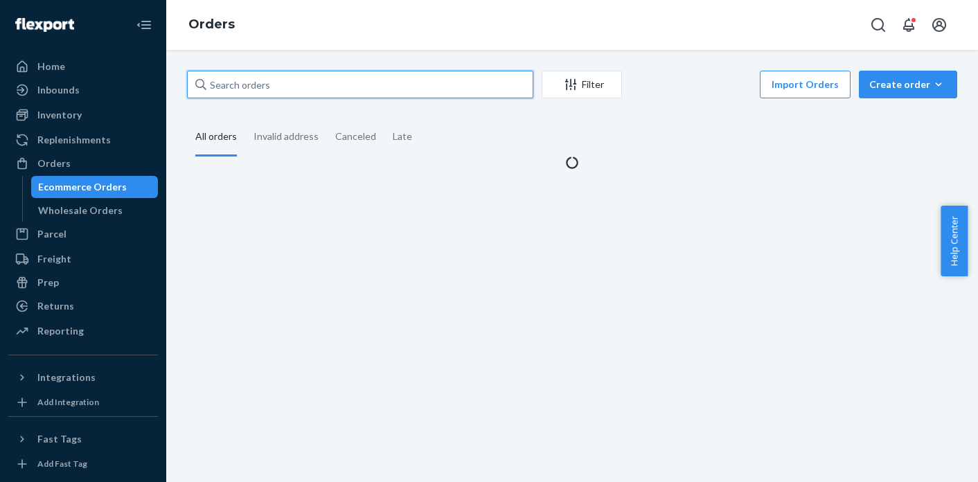
paste input "MO-3174214"
type input "MO-3174214"
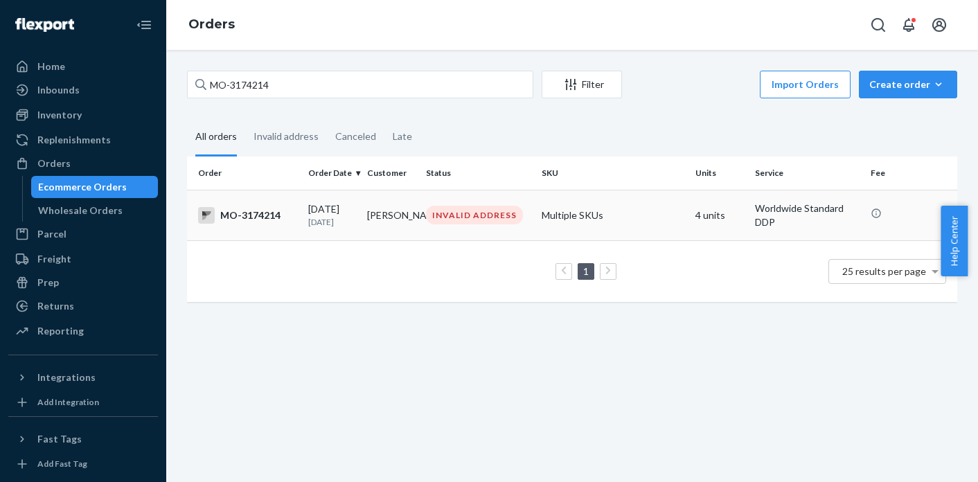
click at [443, 229] on td "INVALID ADDRESS" at bounding box center [479, 215] width 116 height 51
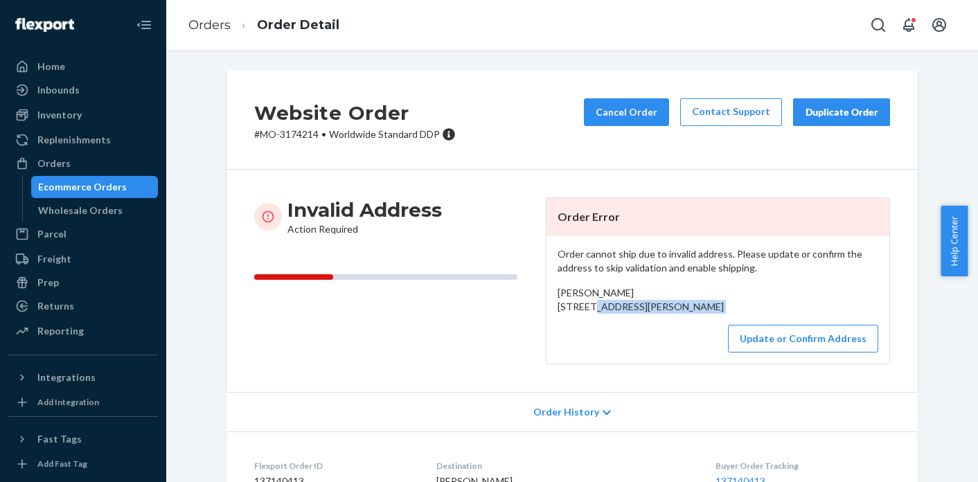
drag, startPoint x: 553, startPoint y: 308, endPoint x: 572, endPoint y: 346, distance: 42.8
click at [572, 346] on div "Order cannot ship due to invalid address. Please update or confirm the address …" at bounding box center [718, 299] width 343 height 127
copy div "[STREET_ADDRESS][PERSON_NAME]"
click at [793, 353] on button "Update or Confirm Address" at bounding box center [803, 339] width 150 height 28
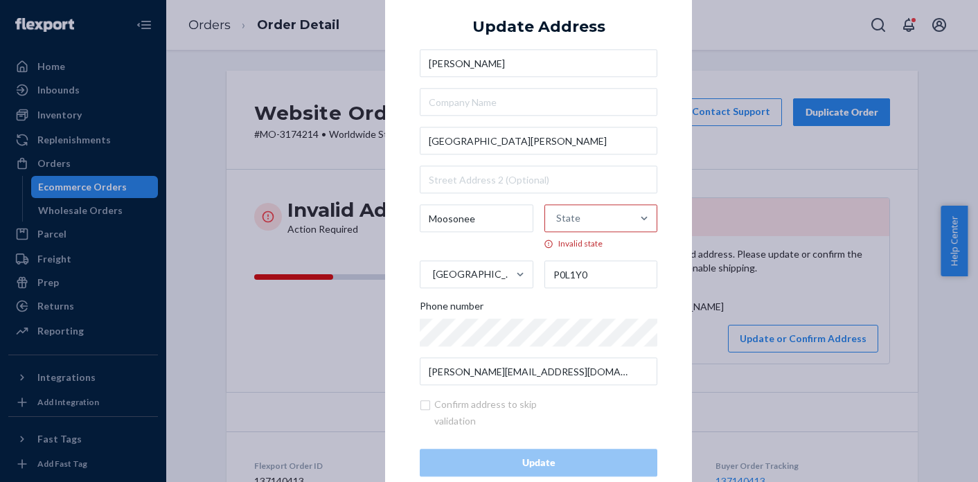
click at [748, 293] on div "× Update Address [PERSON_NAME][GEOGRAPHIC_DATA][PERSON_NAME] P0L1Y0 Phone numbe…" at bounding box center [489, 241] width 978 height 482
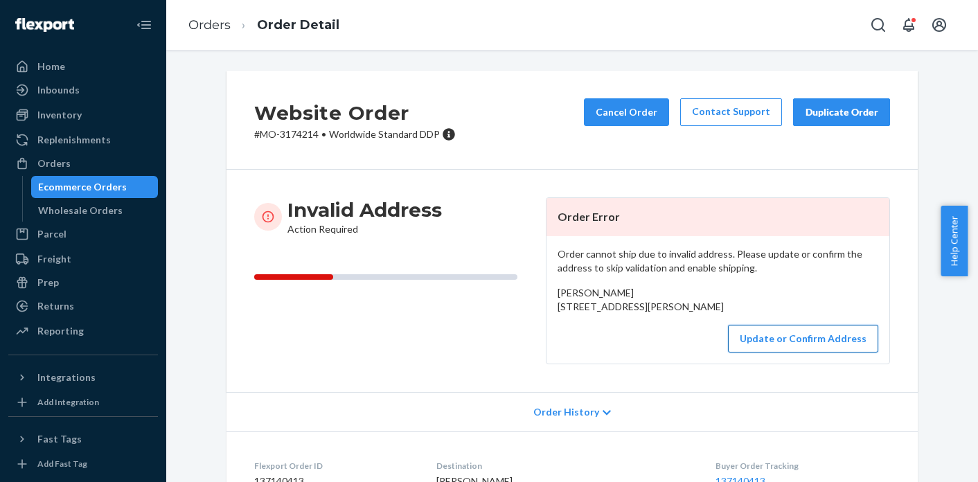
click at [769, 353] on button "Update or Confirm Address" at bounding box center [803, 339] width 150 height 28
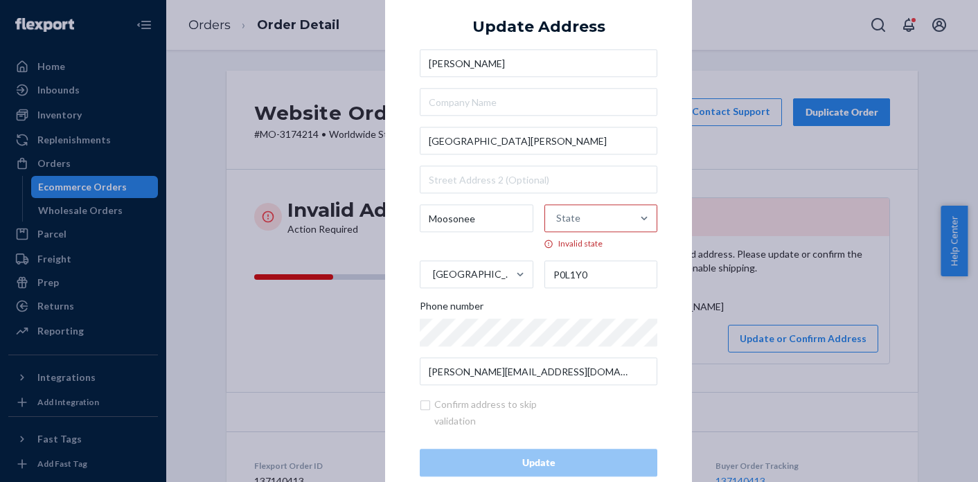
click at [621, 224] on div "State" at bounding box center [588, 219] width 87 height 42
click at [558, 224] on input "State Invalid state" at bounding box center [556, 219] width 1 height 28
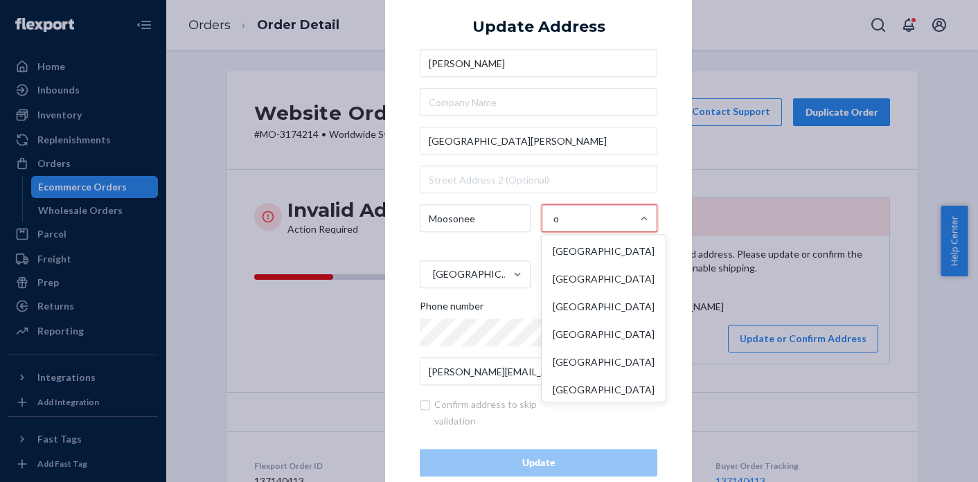
type input "on"
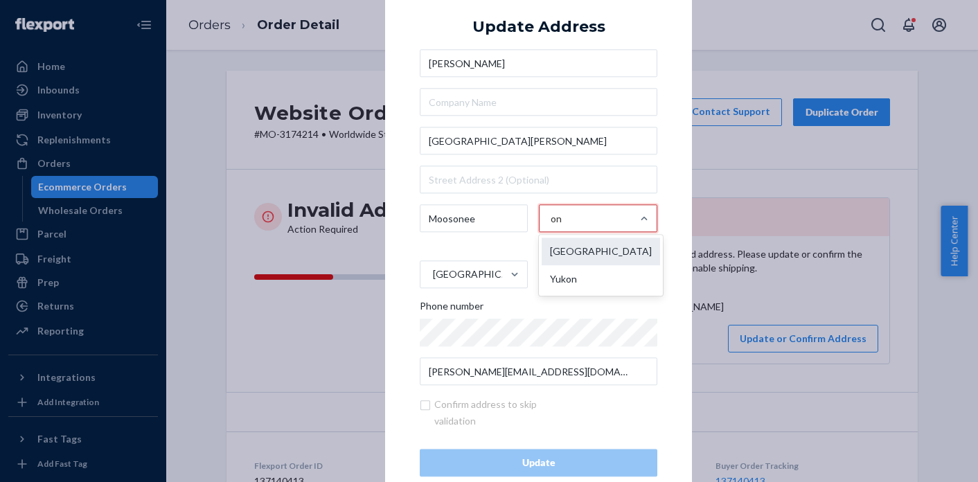
click at [576, 248] on div "[GEOGRAPHIC_DATA]" at bounding box center [601, 252] width 118 height 28
click at [563, 233] on input "on" at bounding box center [557, 219] width 12 height 28
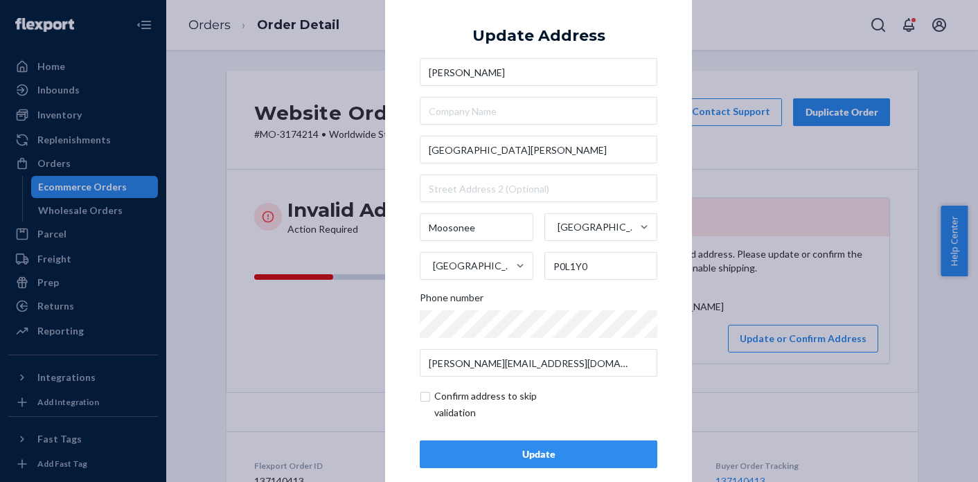
click at [414, 399] on div "× Update Address [PERSON_NAME][GEOGRAPHIC_DATA][STREET_ADDRESS][PERSON_NAME] Ph…" at bounding box center [538, 241] width 307 height 524
click at [420, 398] on input "checkbox" at bounding box center [500, 404] width 161 height 33
checkbox input "true"
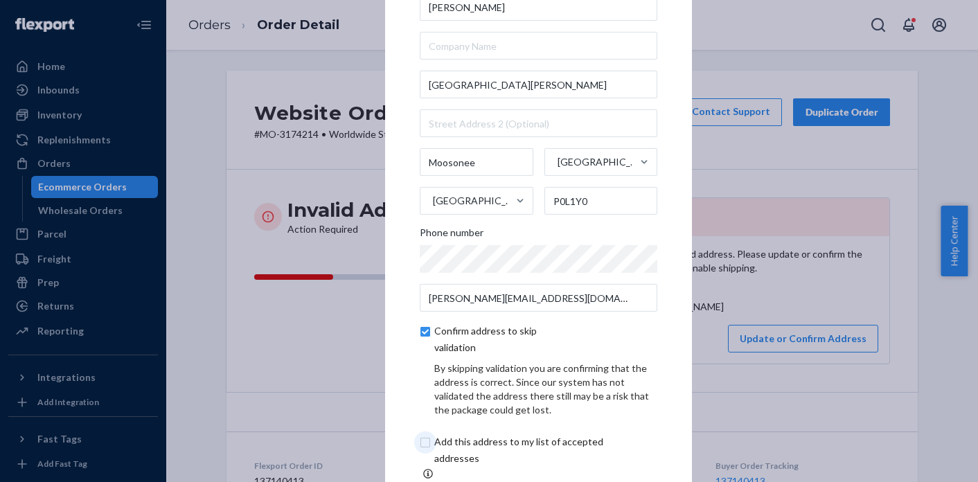
click at [420, 449] on input "checkbox" at bounding box center [535, 450] width 231 height 33
checkbox input "true"
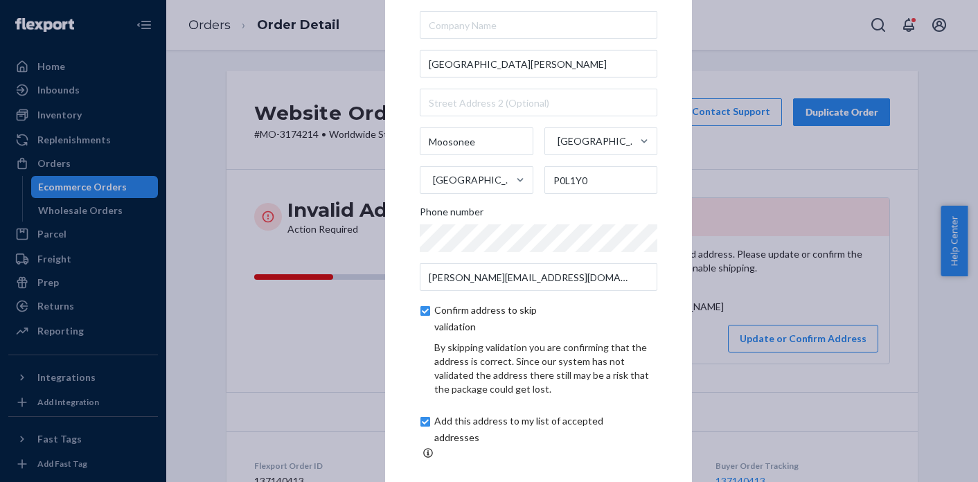
scroll to position [31, 0]
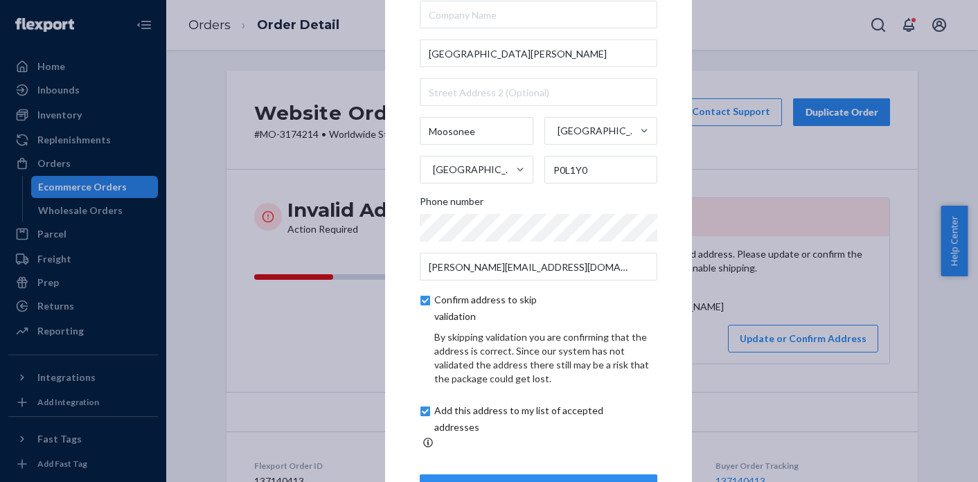
click at [554, 475] on button "Update" at bounding box center [539, 489] width 238 height 28
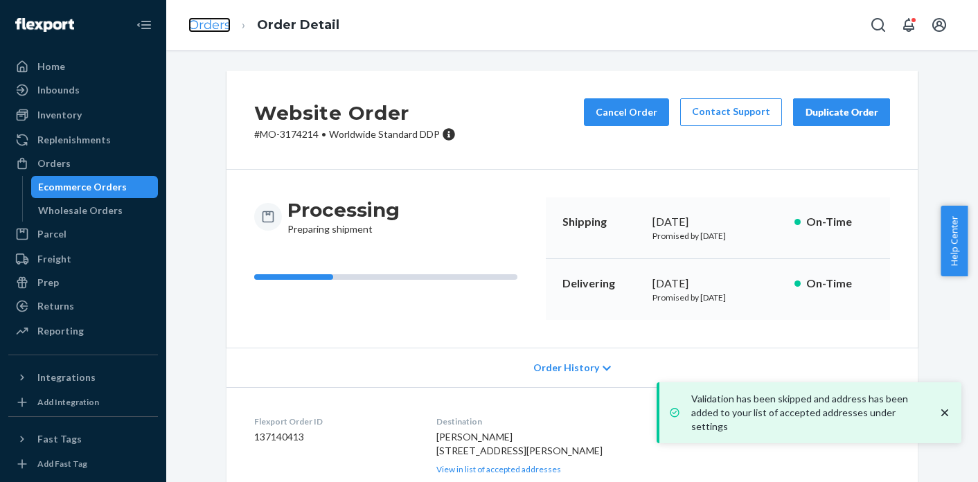
click at [212, 28] on link "Orders" at bounding box center [209, 24] width 42 height 15
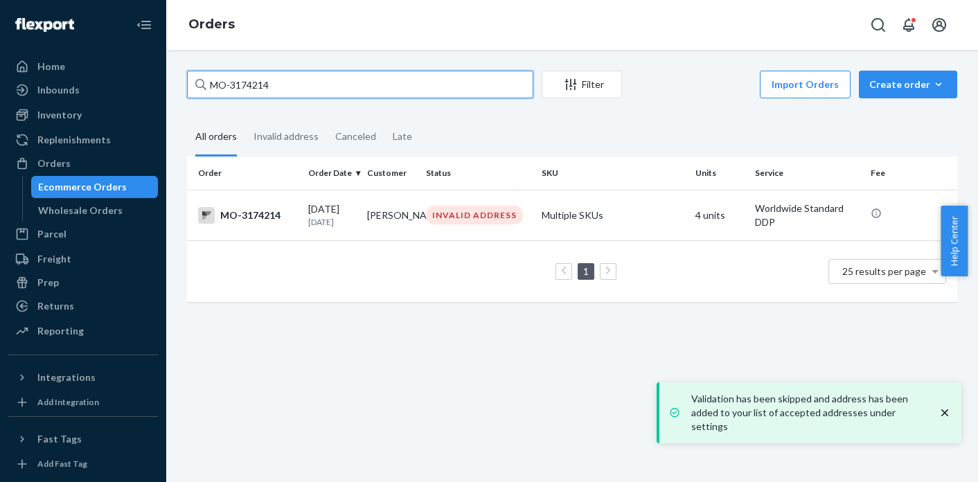
drag, startPoint x: 300, startPoint y: 89, endPoint x: 190, endPoint y: 85, distance: 110.3
click at [190, 85] on input "MO-3174214" at bounding box center [360, 85] width 346 height 28
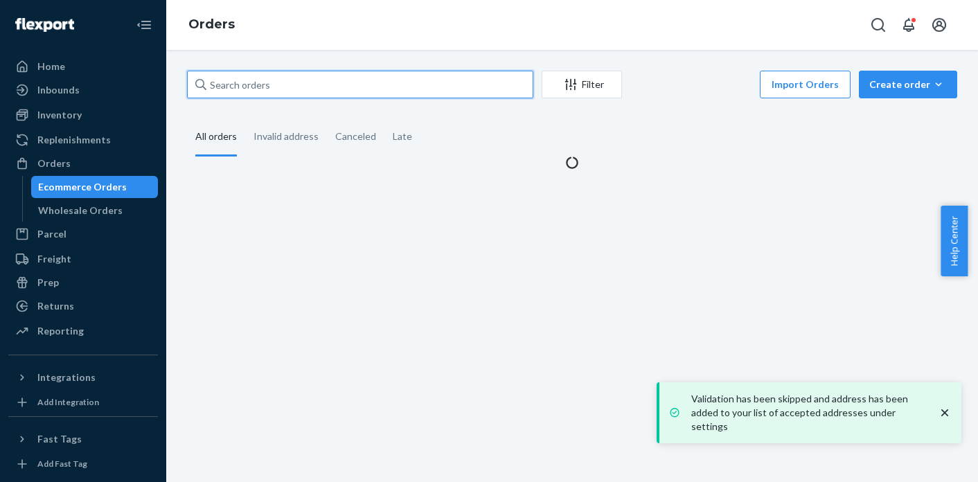
paste input "MO-3172363"
type input "MO-3172363"
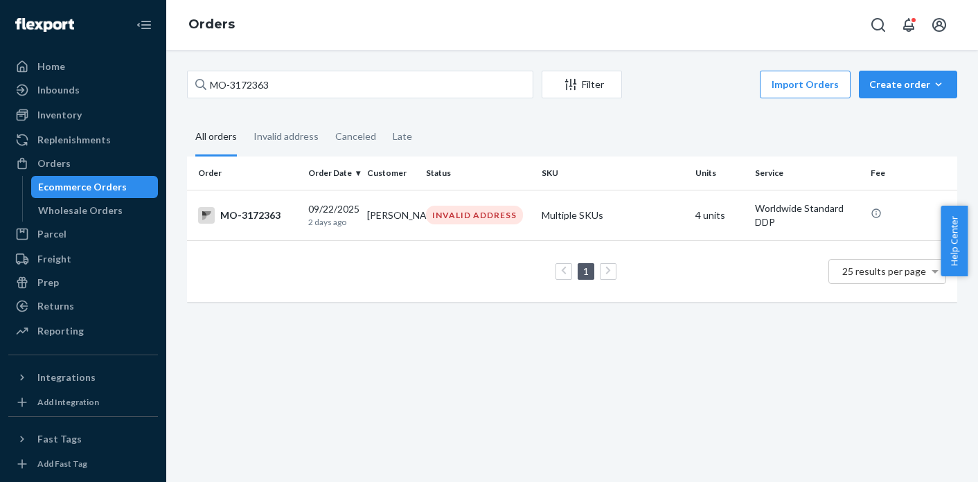
click at [467, 206] on div "INVALID ADDRESS" at bounding box center [474, 215] width 97 height 19
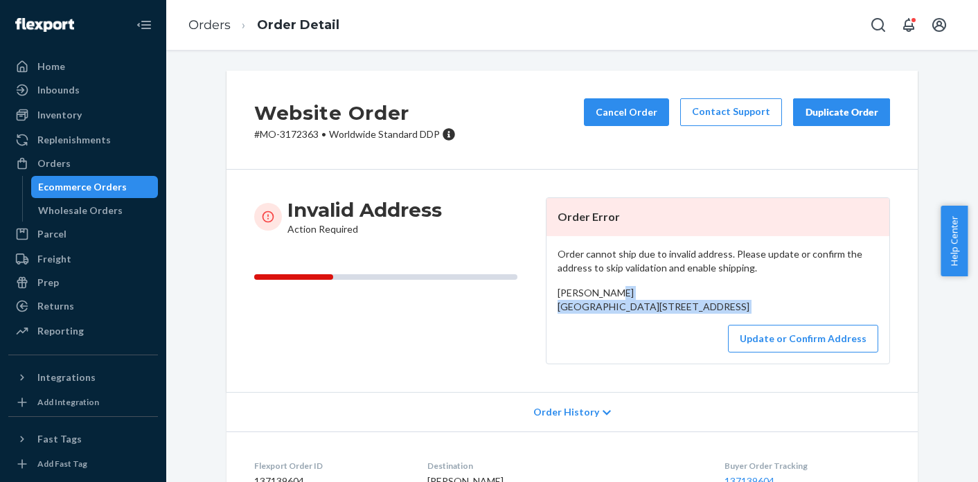
drag, startPoint x: 552, startPoint y: 308, endPoint x: 578, endPoint y: 347, distance: 47.1
click at [578, 347] on div "Order cannot ship due to invalid address. Please update or confirm the address …" at bounding box center [718, 299] width 343 height 127
copy div "1805 [STREET_ADDRESS]"
click at [806, 353] on button "Update or Confirm Address" at bounding box center [803, 339] width 150 height 28
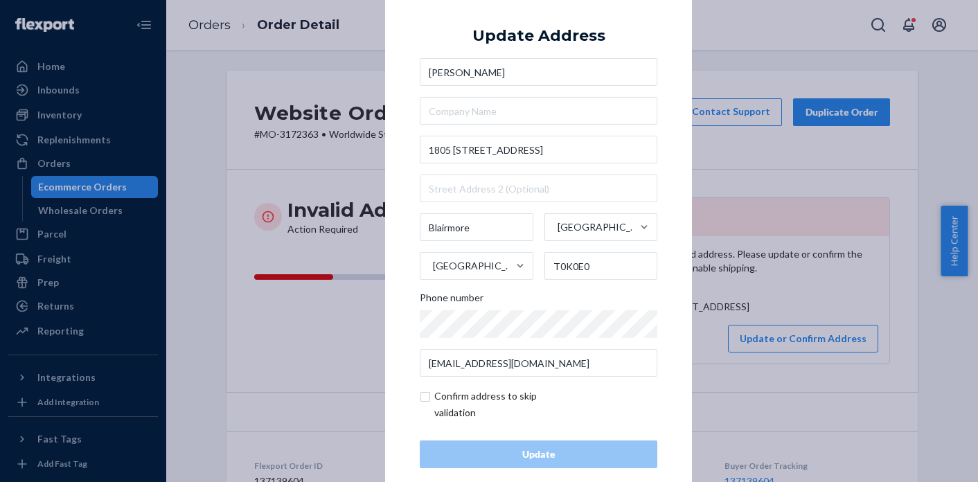
click at [287, 320] on div "× Update Address [PERSON_NAME] [GEOGRAPHIC_DATA][STREET_ADDRESS] Phone number […" at bounding box center [489, 241] width 978 height 482
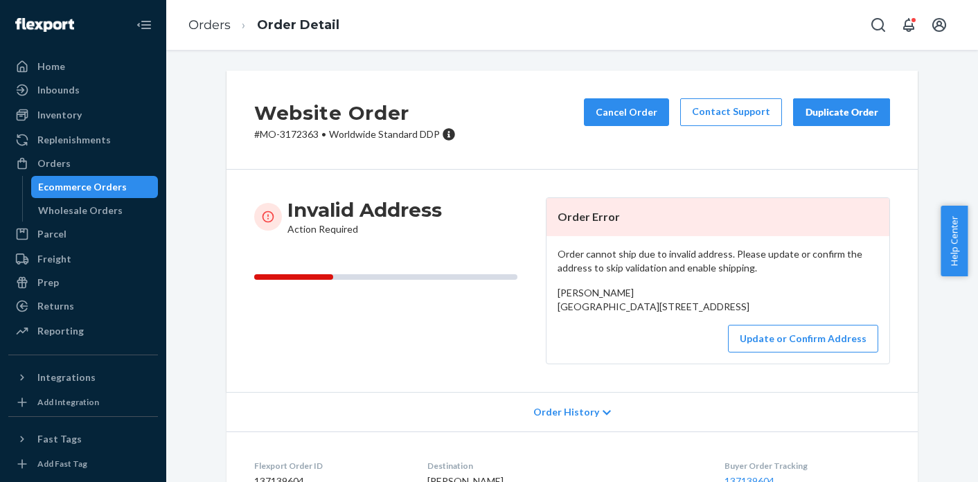
click at [303, 136] on p "# MO-3172363 • Worldwide Standard DDP" at bounding box center [355, 134] width 202 height 14
